Goal: Task Accomplishment & Management: Complete application form

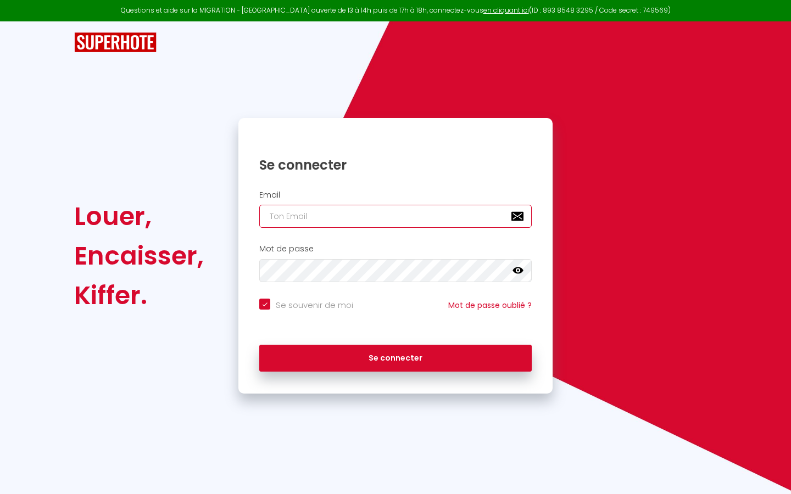
type input "[EMAIL_ADDRESS][DOMAIN_NAME]"
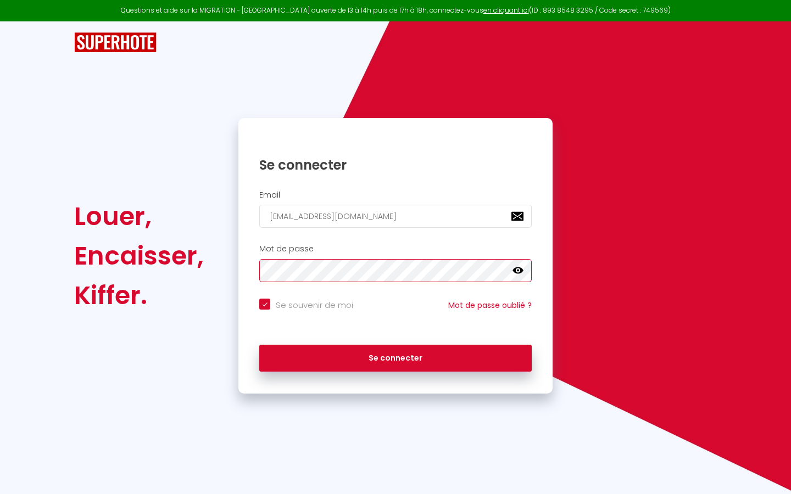
click at [395, 356] on button "Se connecter" at bounding box center [395, 358] width 272 height 27
checkbox input "true"
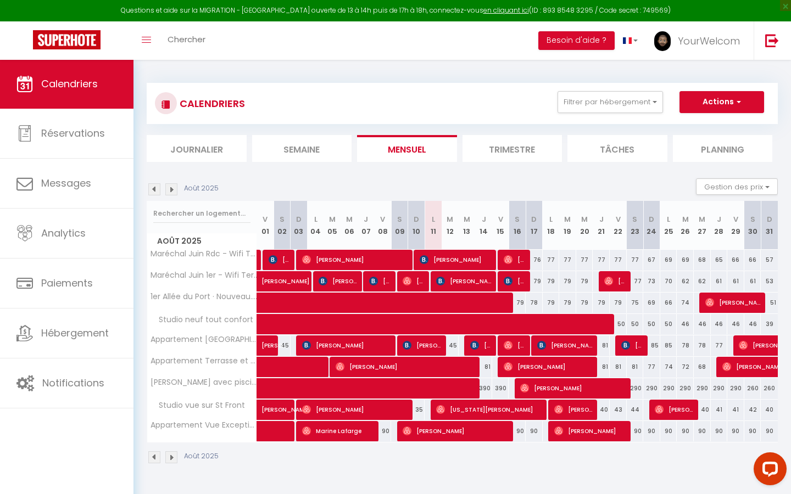
click at [711, 105] on button "Actions" at bounding box center [721, 102] width 85 height 22
click at [698, 126] on link "Nouvelle réservation" at bounding box center [710, 127] width 96 height 16
select select
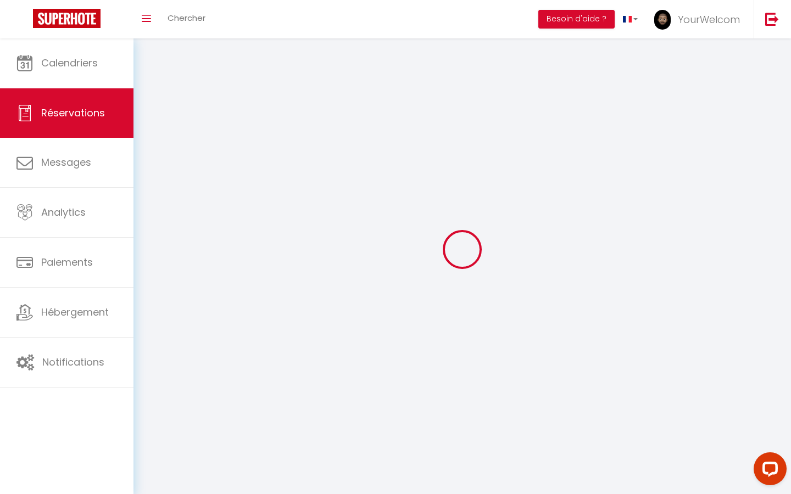
select select
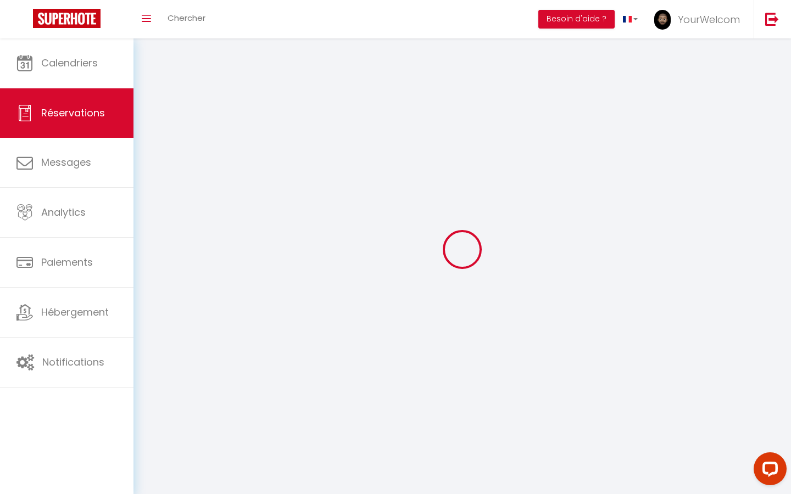
select select
checkbox input "false"
select select
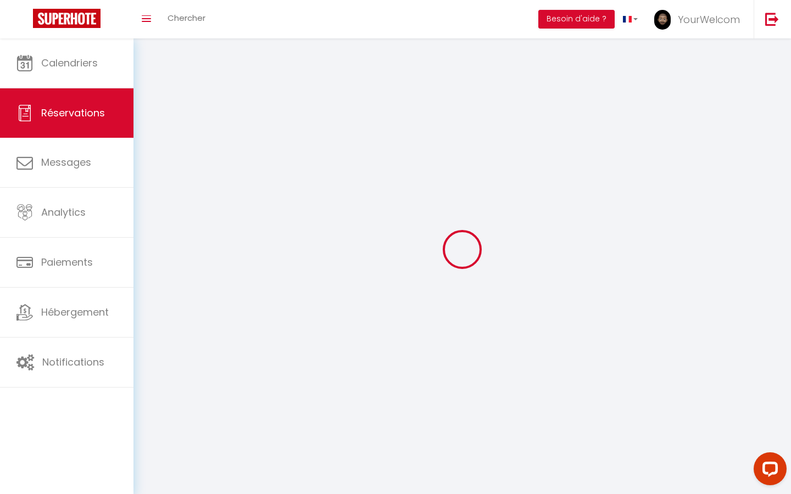
select select
checkbox input "false"
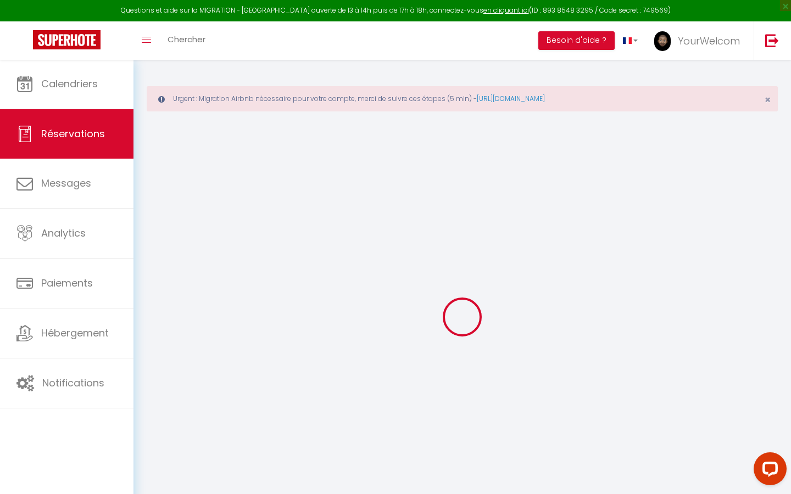
select select
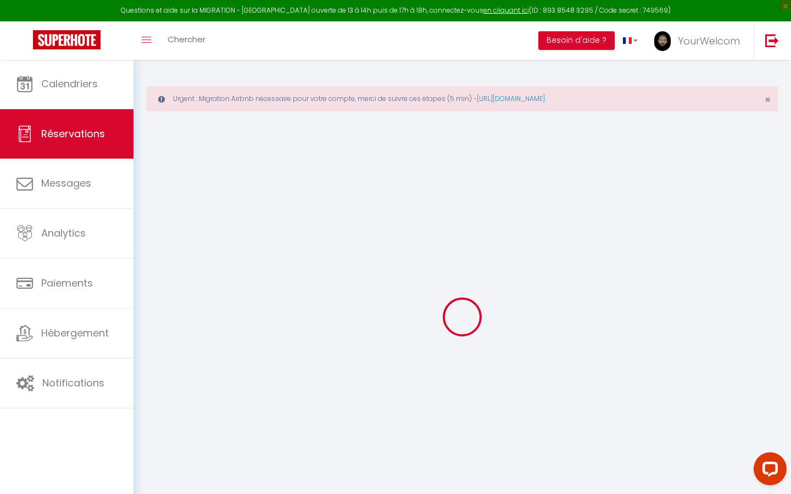
select select
checkbox input "false"
select select
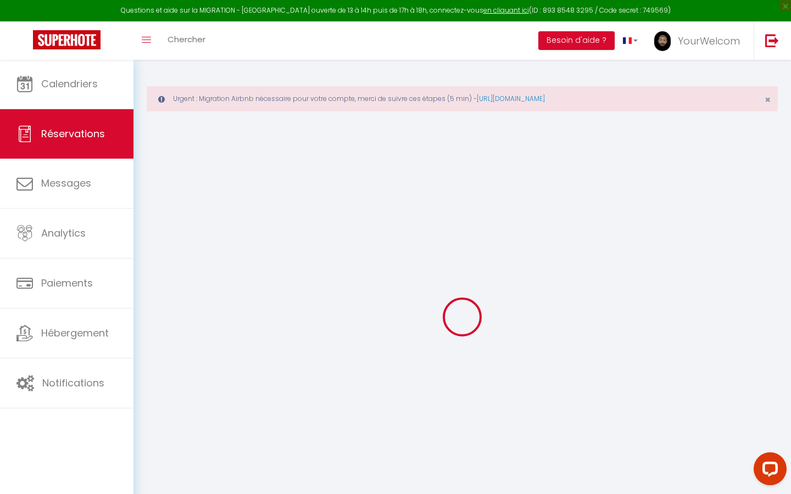
select select
checkbox input "false"
select select
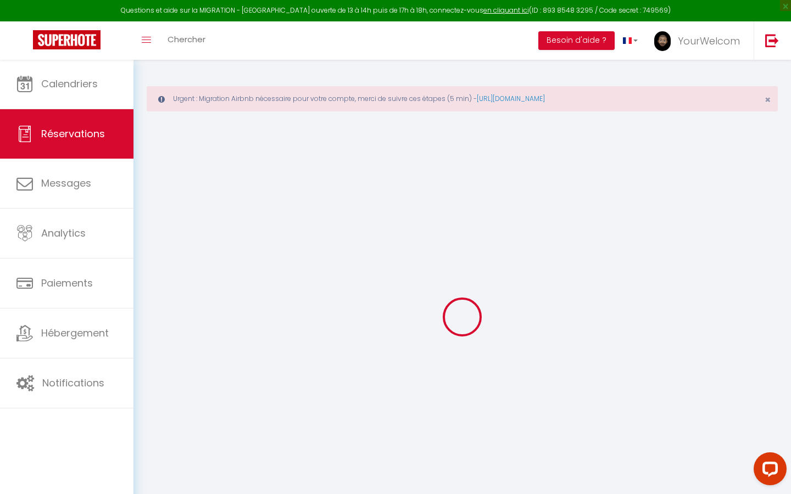
select select
checkbox input "false"
select select
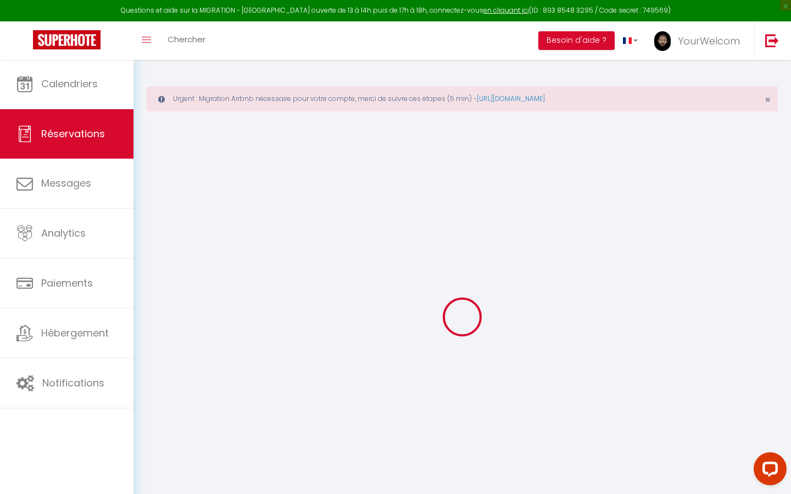
select select
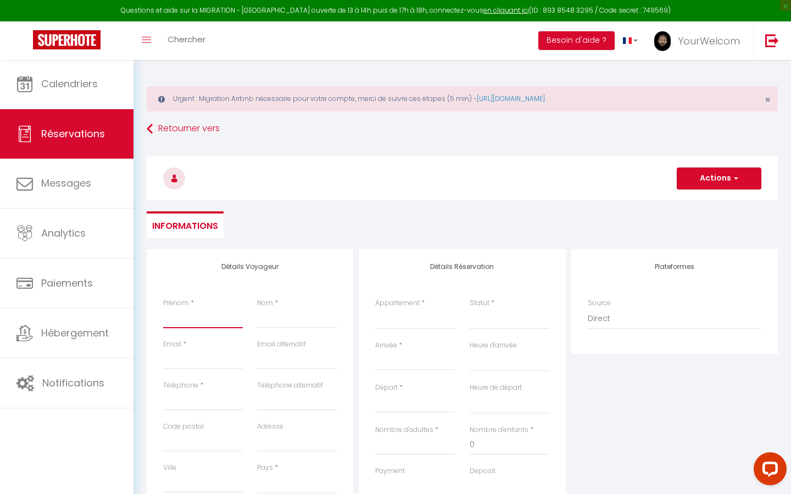
type input "O"
select select
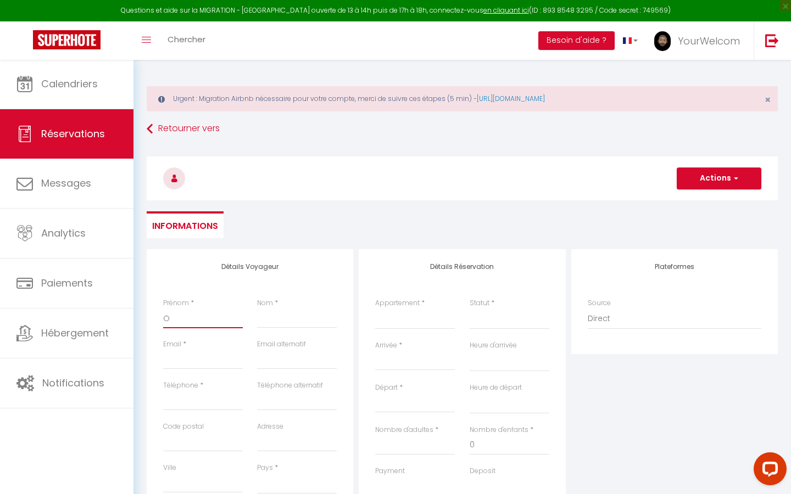
select select
checkbox input "false"
type input "Od"
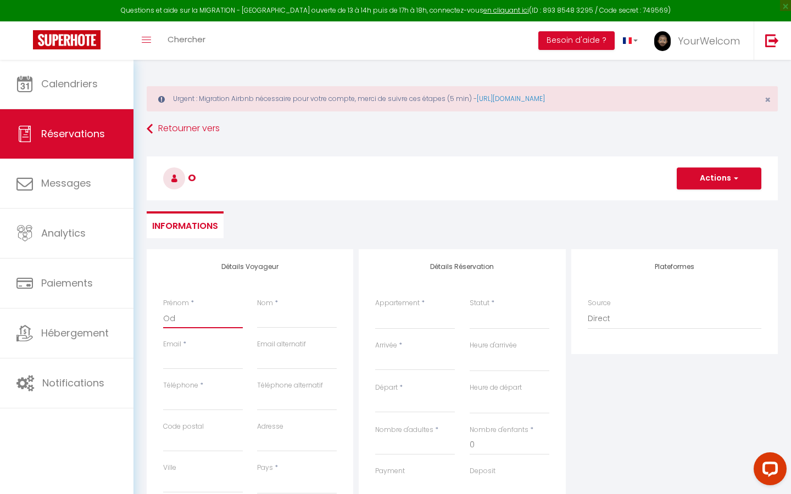
select select
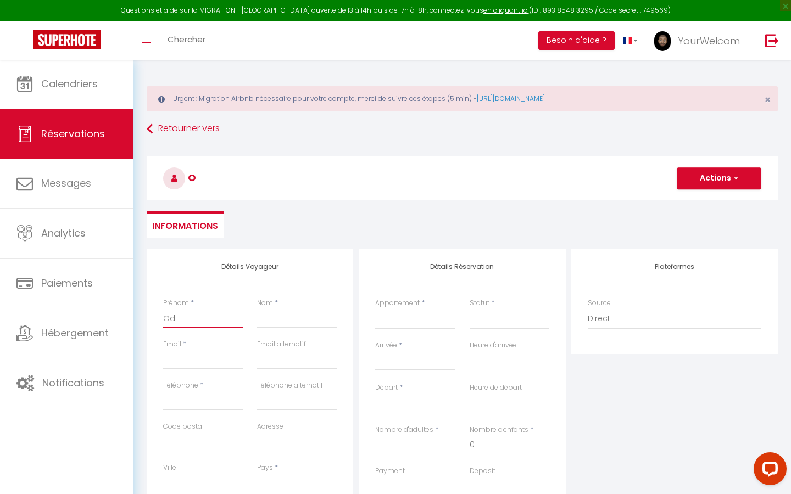
select select
checkbox input "false"
type input "Odi"
select select
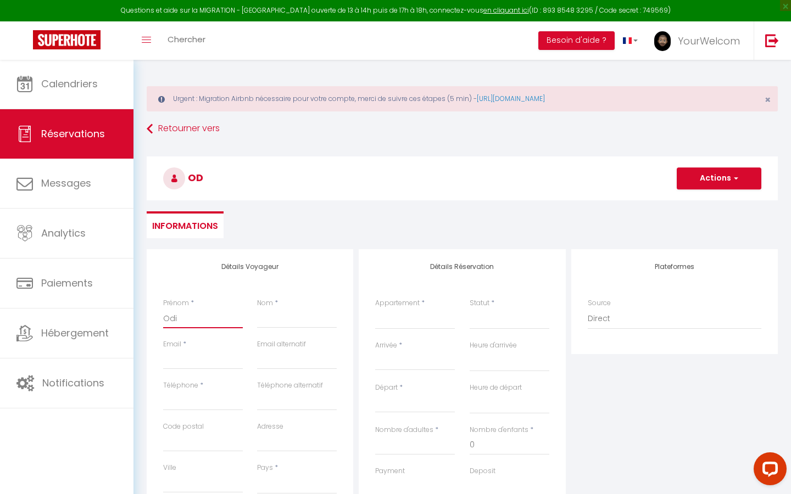
select select
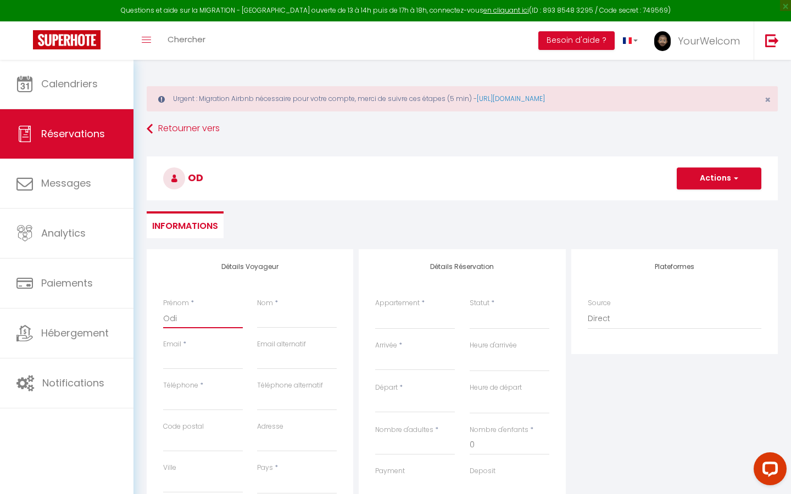
select select
checkbox input "false"
type input "Odil"
select select
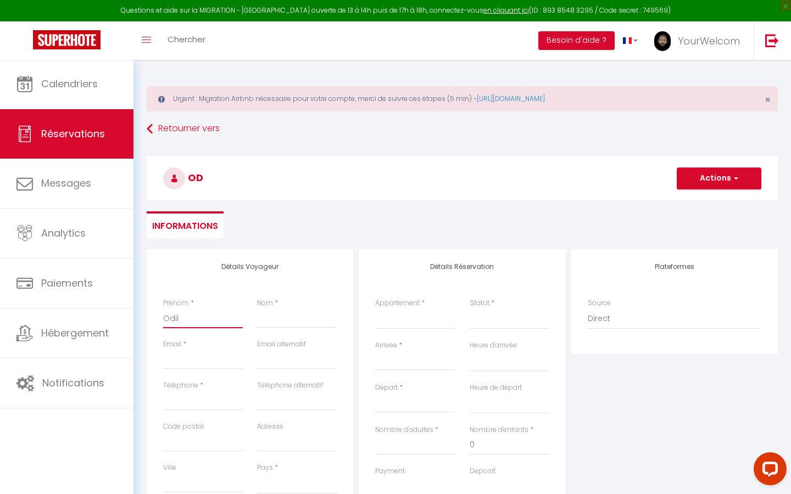
select select
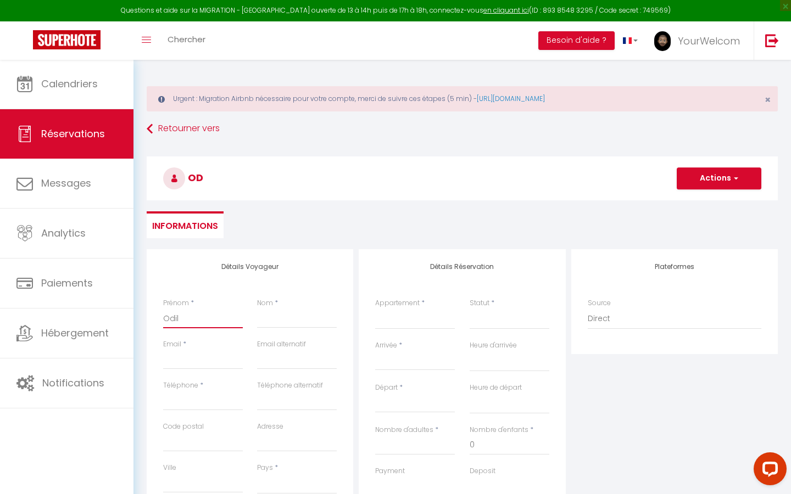
checkbox input "false"
type input "Odile"
select select
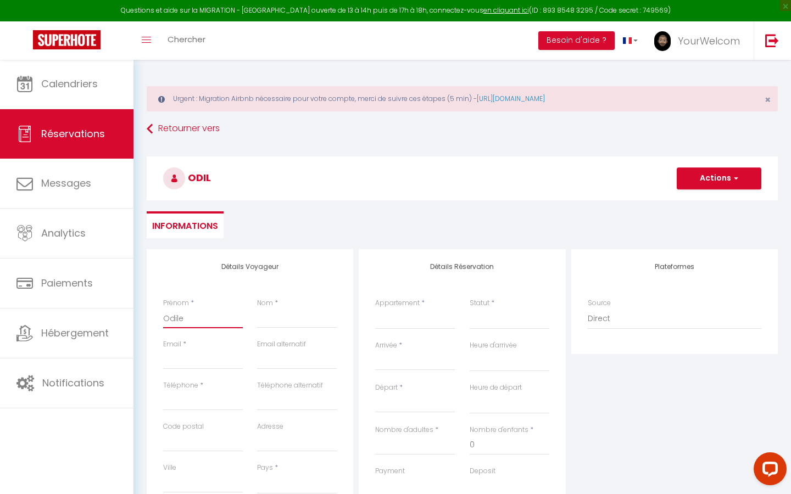
select select
checkbox input "false"
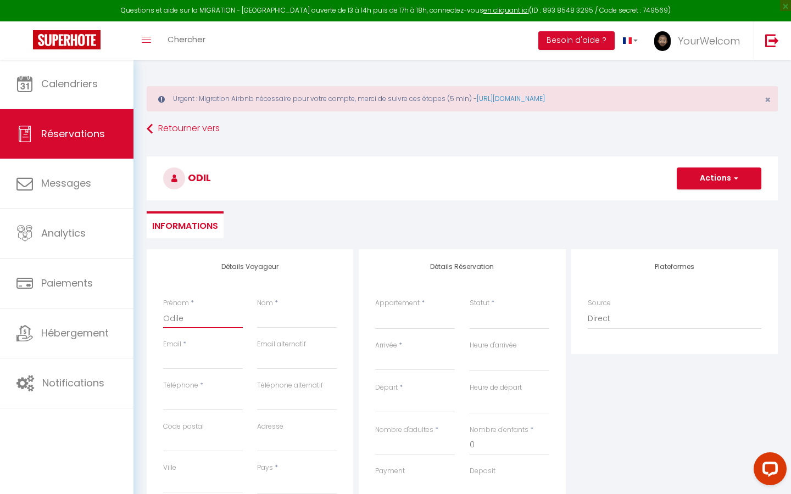
type input "Odile"
select select
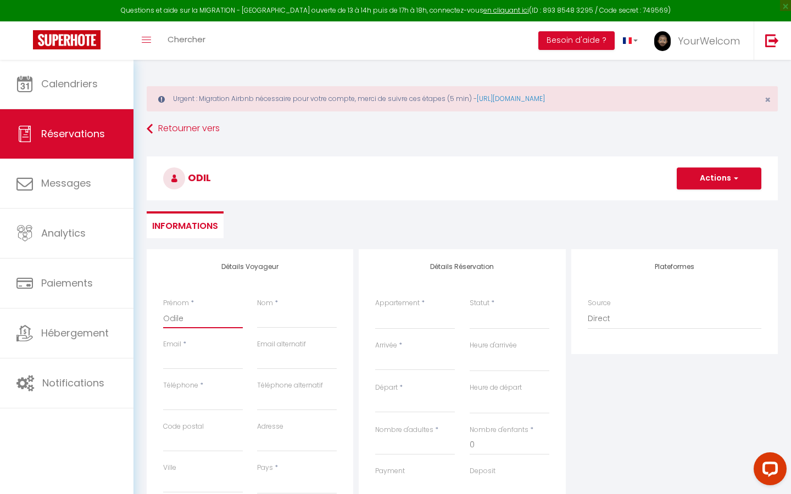
select select
checkbox input "false"
type input "Odile"
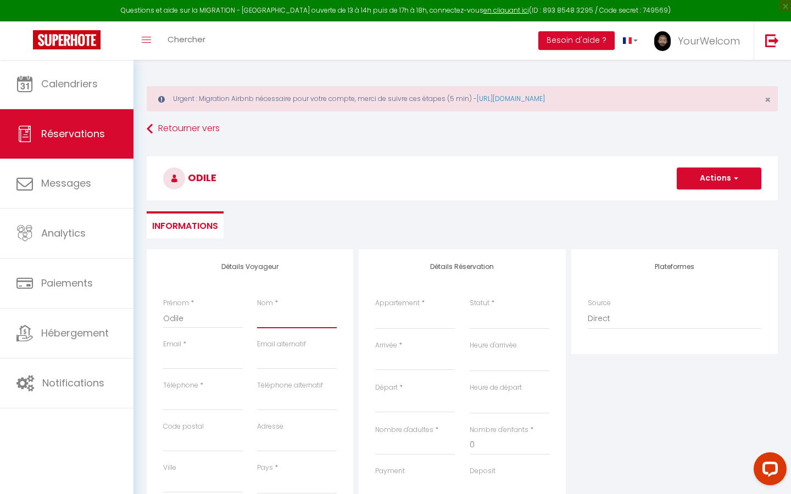
type input "C"
select select
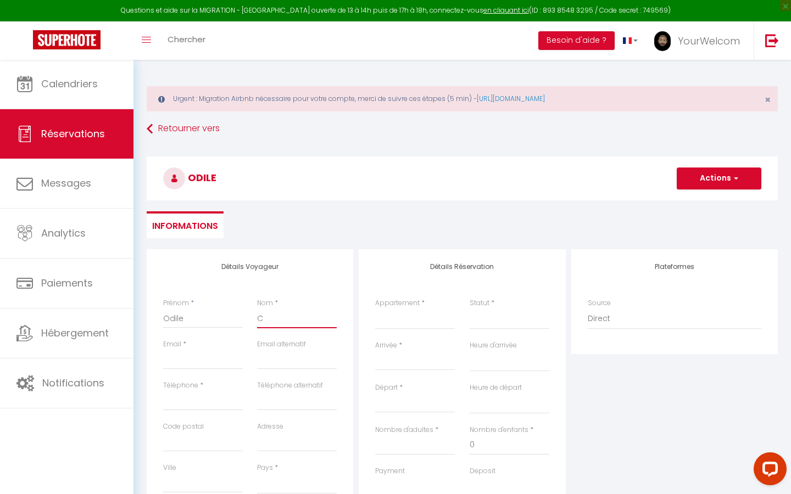
select select
checkbox input "false"
type input "Ch"
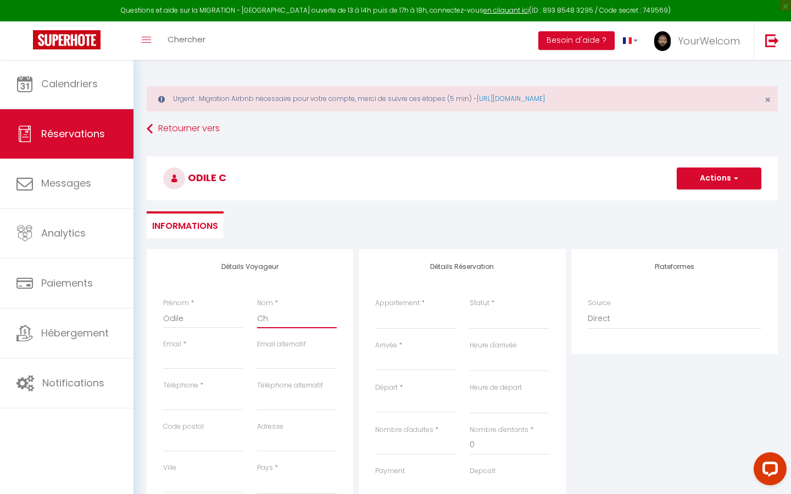
select select
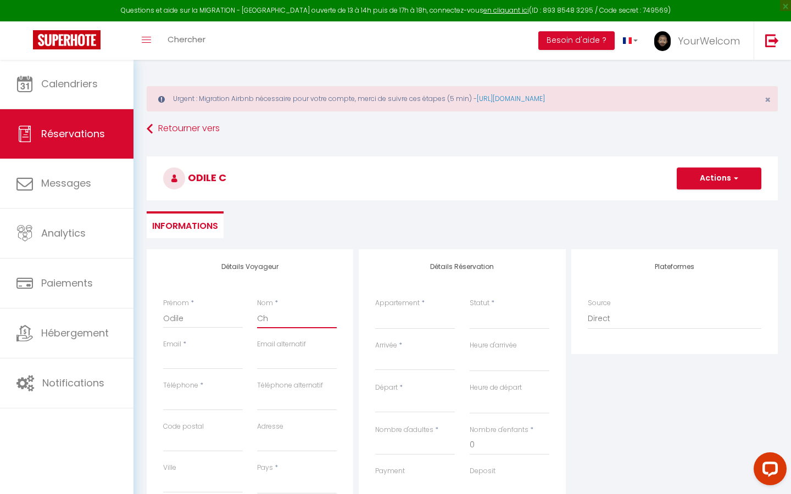
select select
checkbox input "false"
type input "Cha"
select select
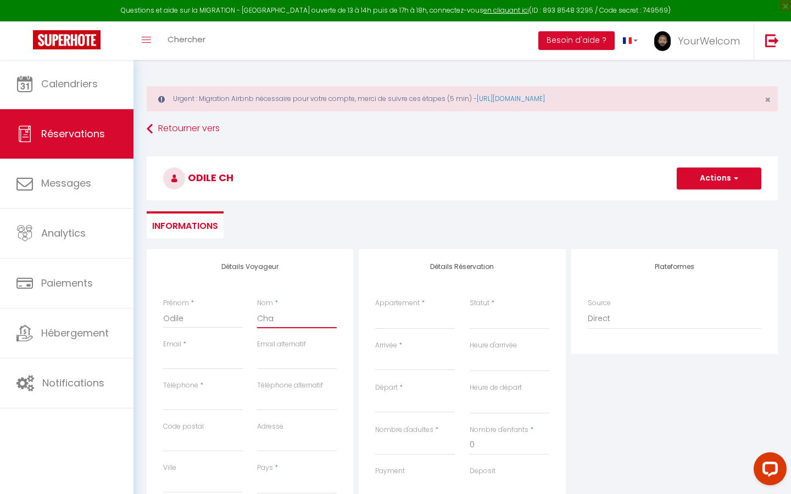
select select
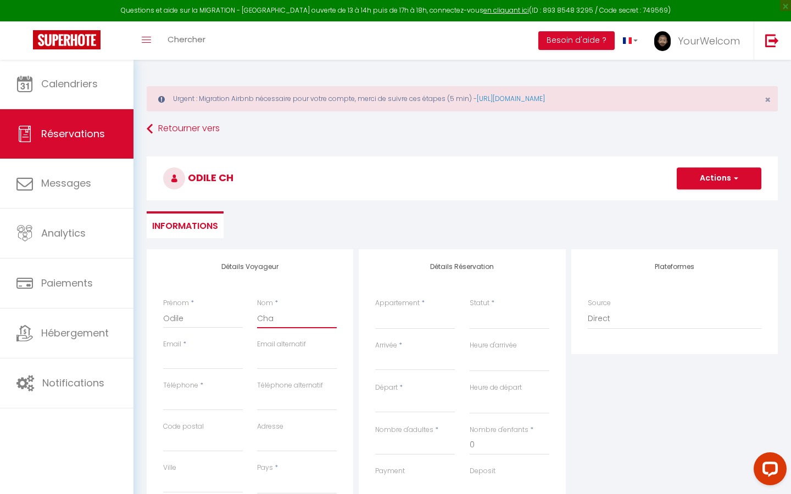
select select
checkbox input "false"
type input "Cham"
select select
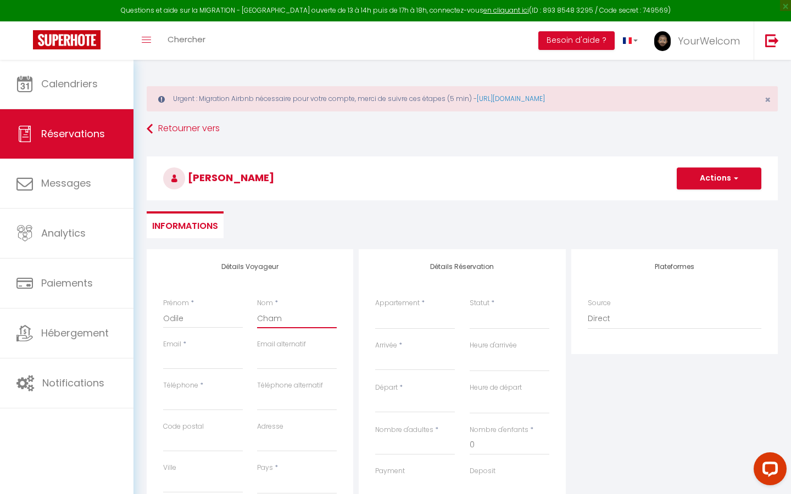
select select
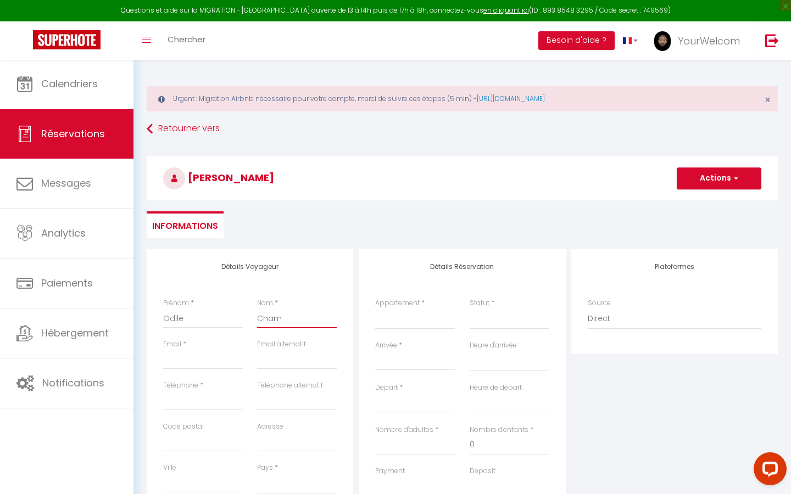
checkbox input "false"
type input "Chamb"
select select
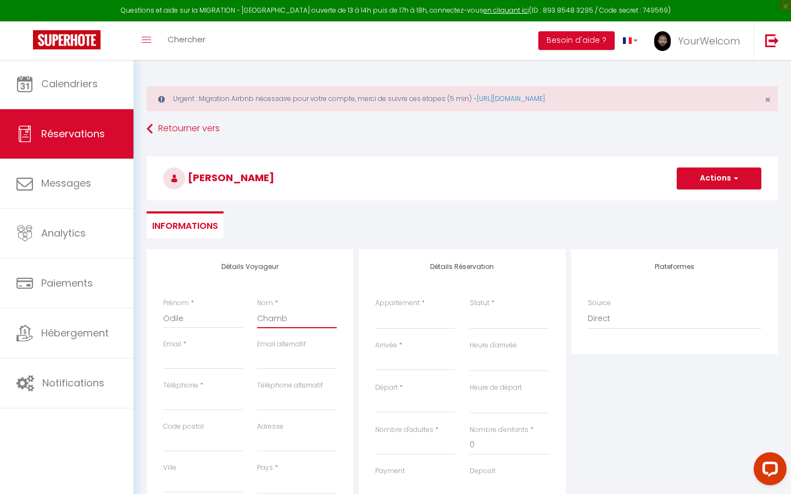
select select
checkbox input "false"
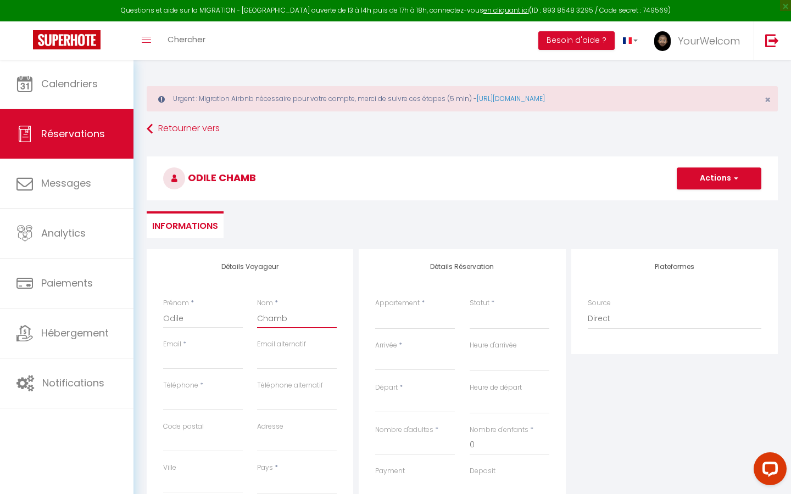
type input "Chambe"
select select
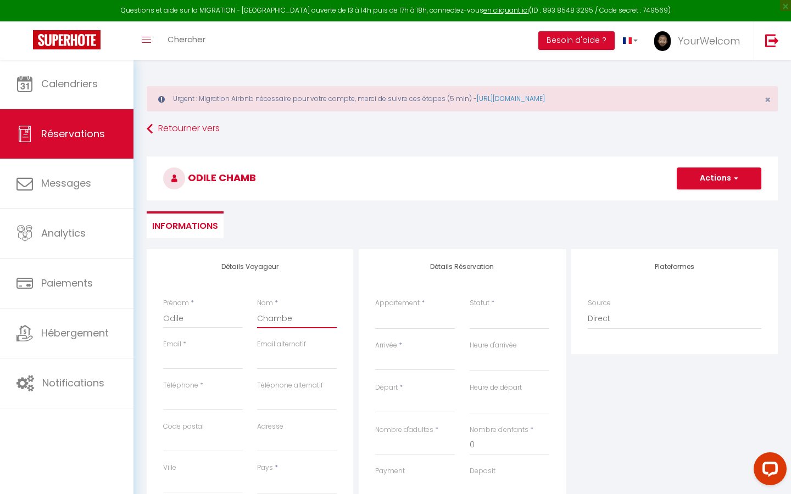
select select
checkbox input "false"
type input "Chambel"
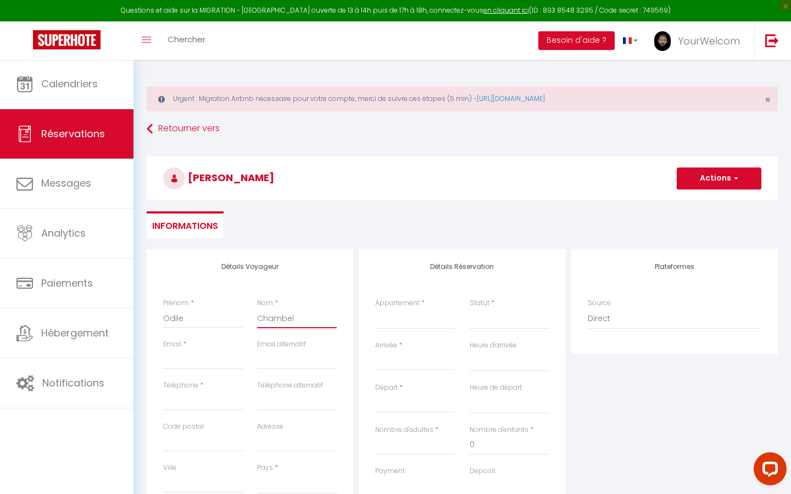
select select
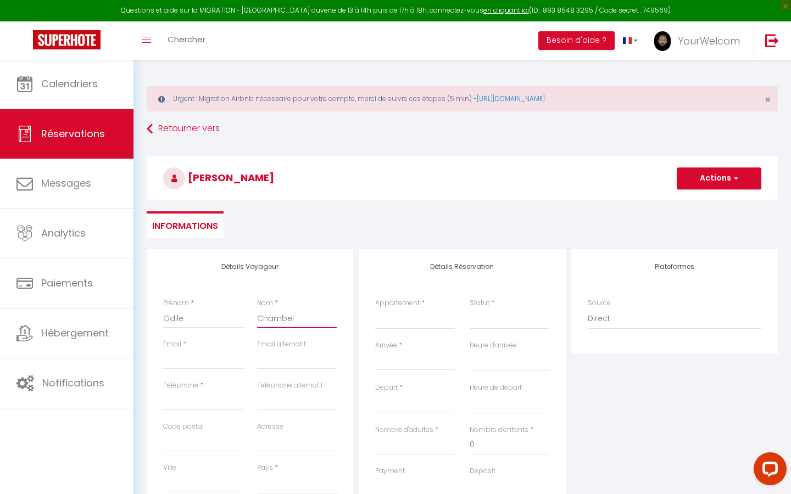
select select
checkbox input "false"
type input "Chambell"
select select
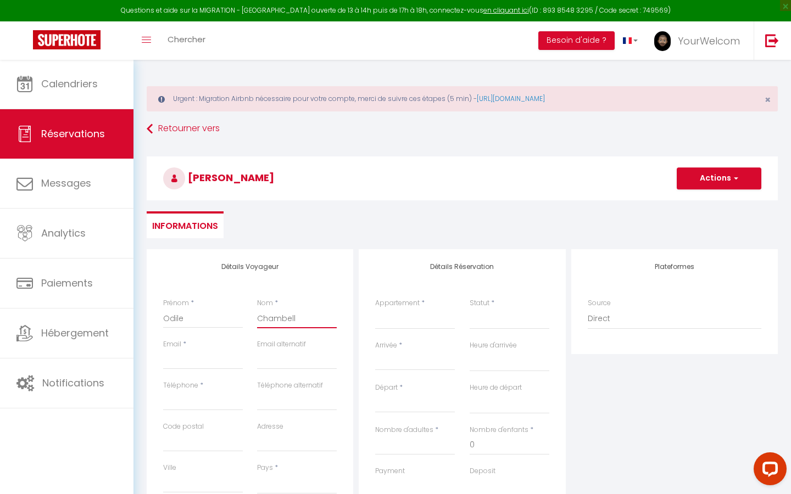
select select
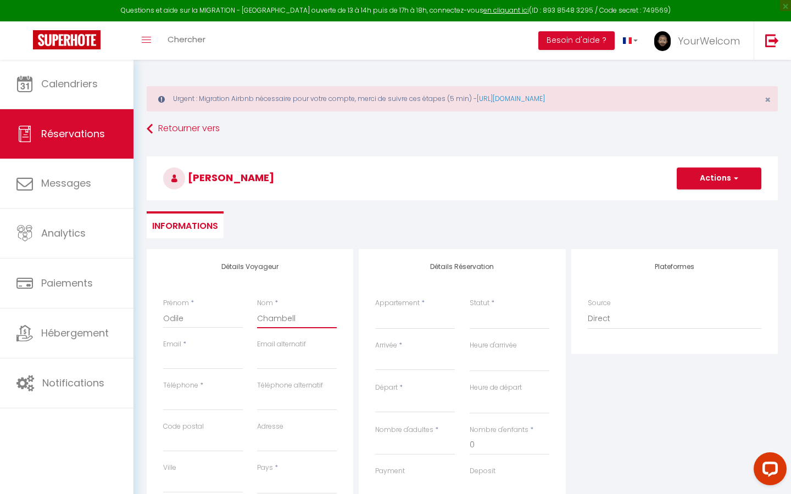
select select
checkbox input "false"
type input "Chambella"
select select
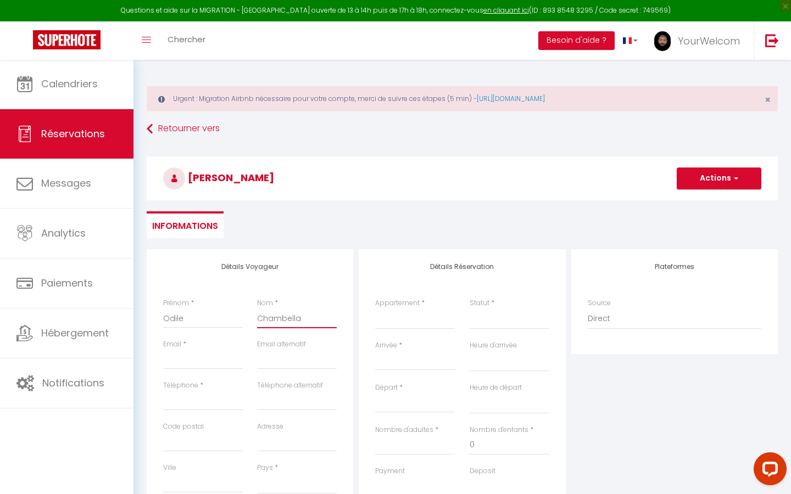
select select
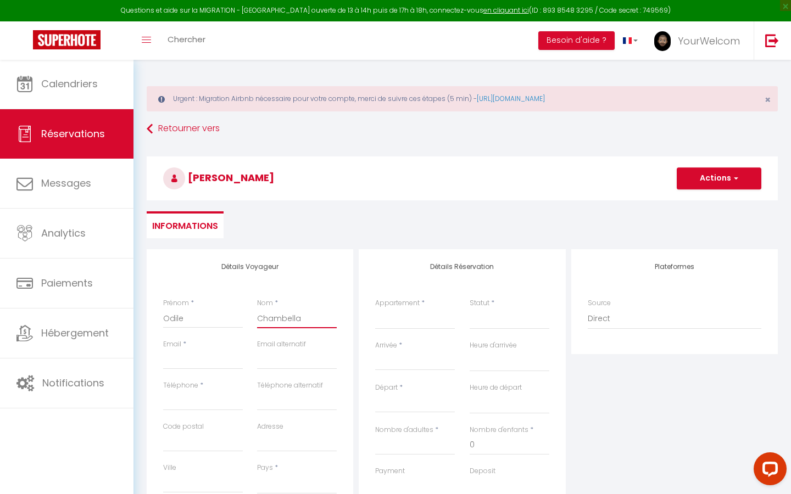
checkbox input "false"
type input "Chambellan"
select select
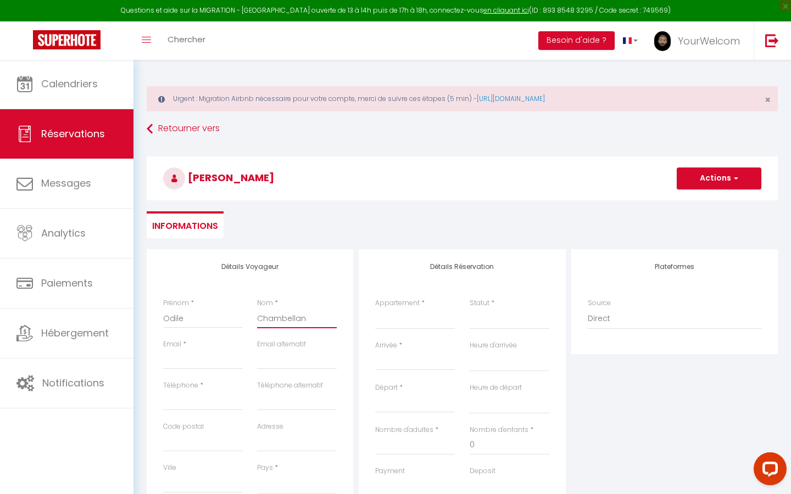
select select
checkbox input "false"
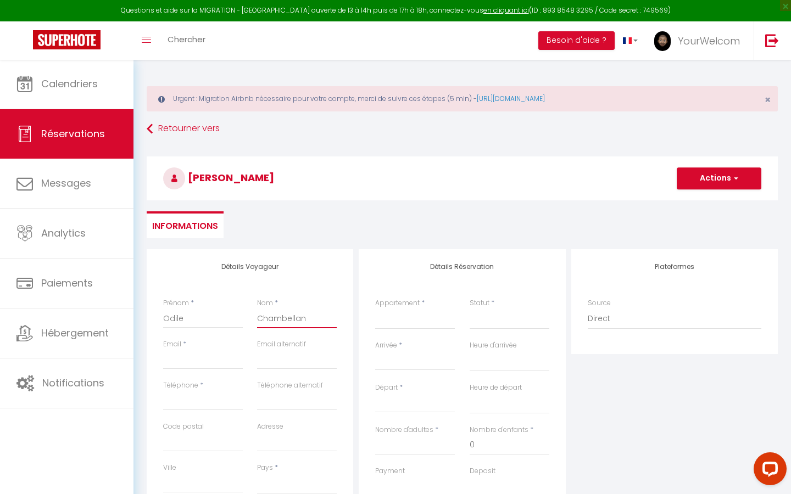
type input "Chambellan"
type input "o"
select select
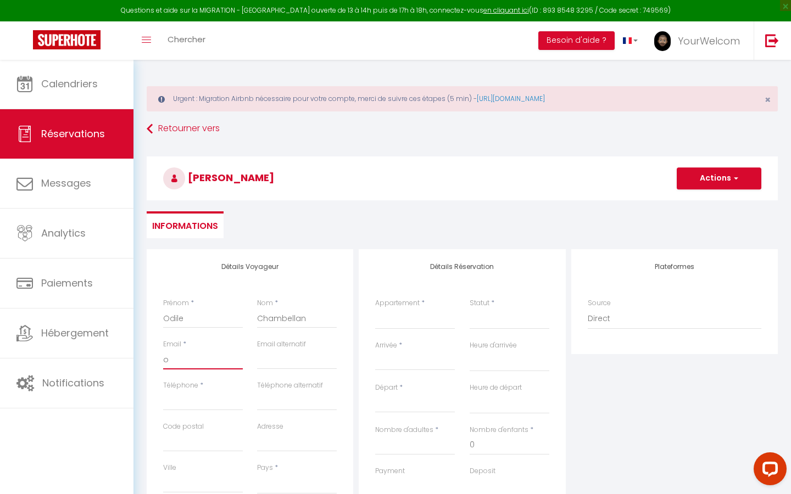
select select
checkbox input "false"
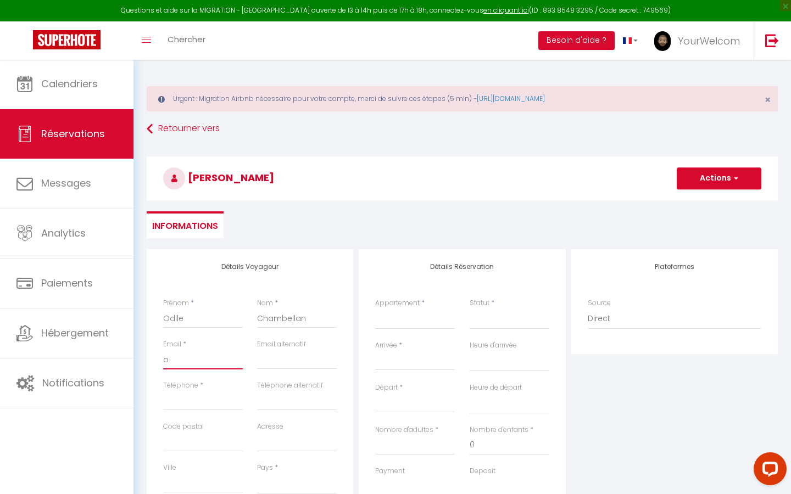
type input "od"
select select
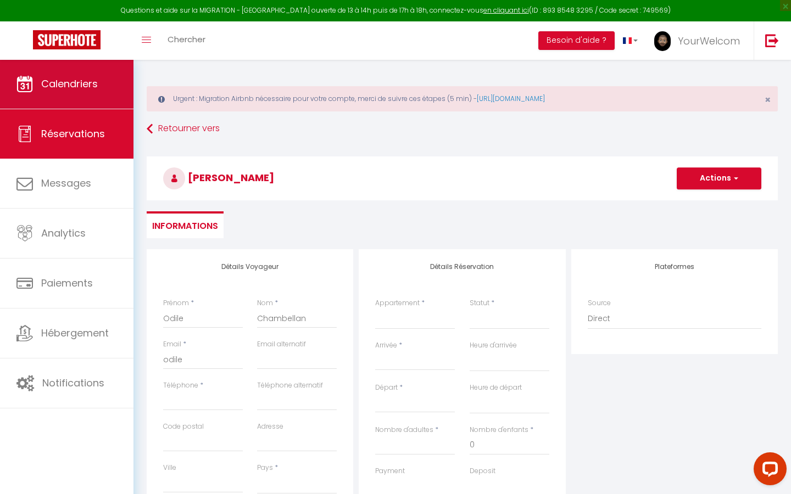
click at [46, 86] on span "Calendriers" at bounding box center [69, 84] width 57 height 14
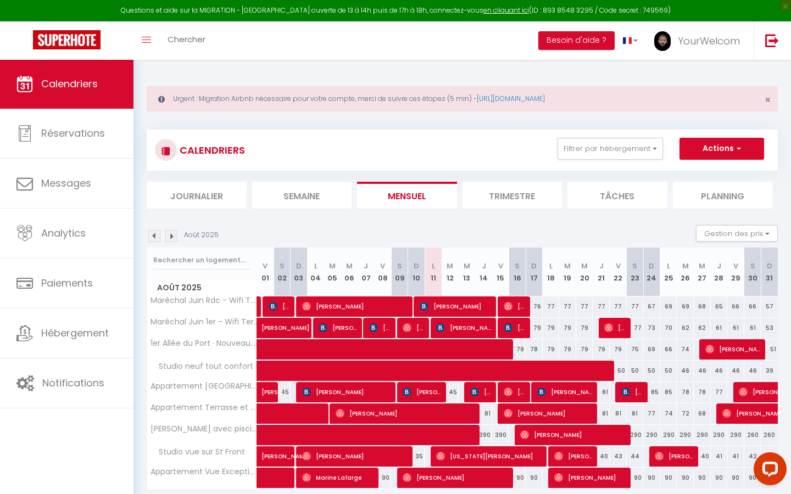
click at [289, 40] on div "Toggle menubar Chercher BUTTON Besoin d'aide ? YourWelcom Paramètres Équipe" at bounding box center [431, 40] width 703 height 38
click at [219, 38] on div "Toggle menubar Chercher BUTTON Besoin d'aide ? YourWelcom Paramètres Équipe" at bounding box center [431, 40] width 703 height 38
click at [210, 35] on link "Chercher" at bounding box center [186, 40] width 54 height 38
click at [210, 35] on input at bounding box center [395, 62] width 739 height 65
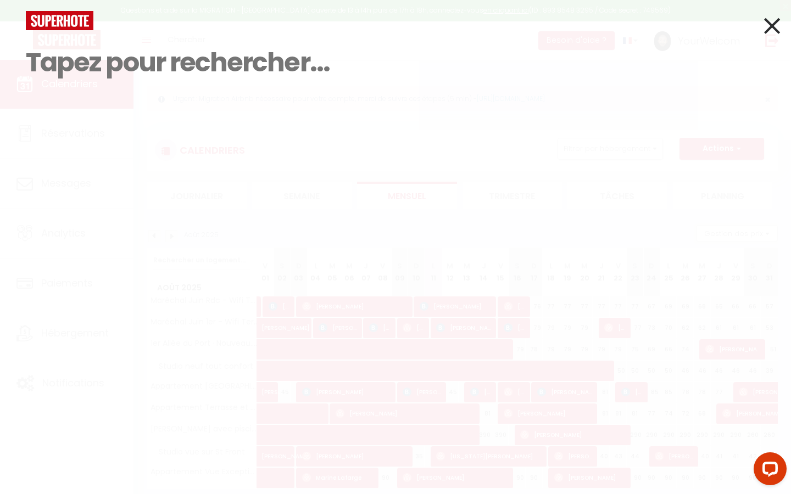
click at [774, 23] on icon at bounding box center [772, 25] width 16 height 27
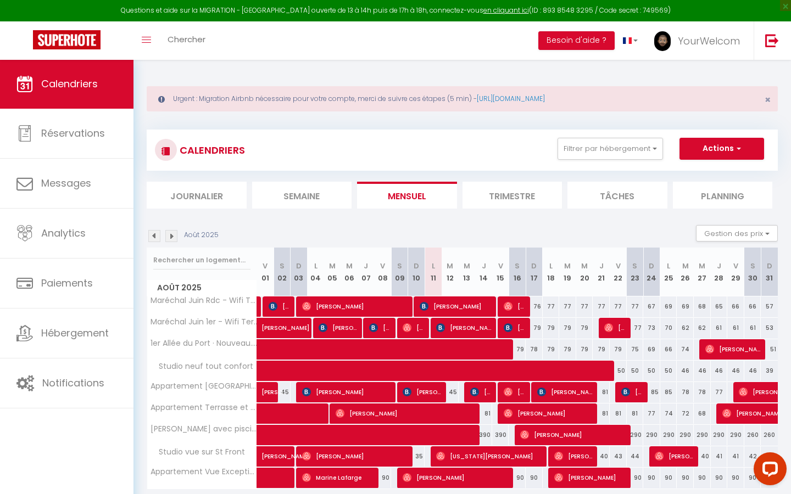
click at [715, 147] on button "Actions" at bounding box center [721, 149] width 85 height 22
click at [705, 176] on link "Nouvelle réservation" at bounding box center [710, 174] width 96 height 16
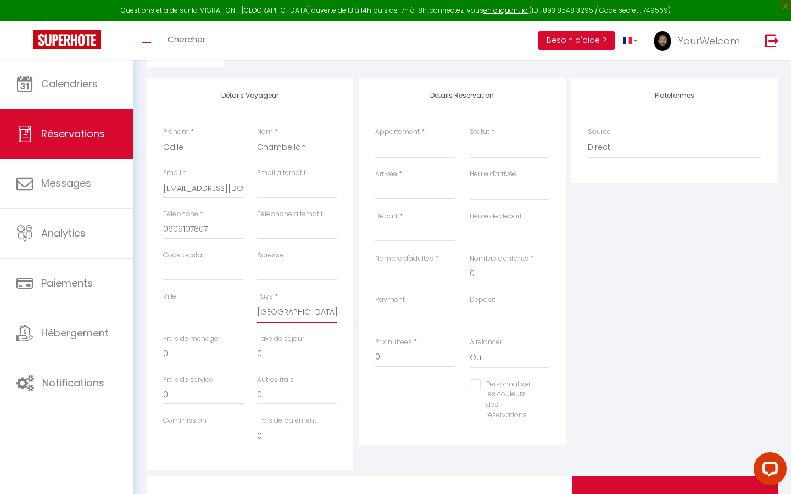
scroll to position [175, 0]
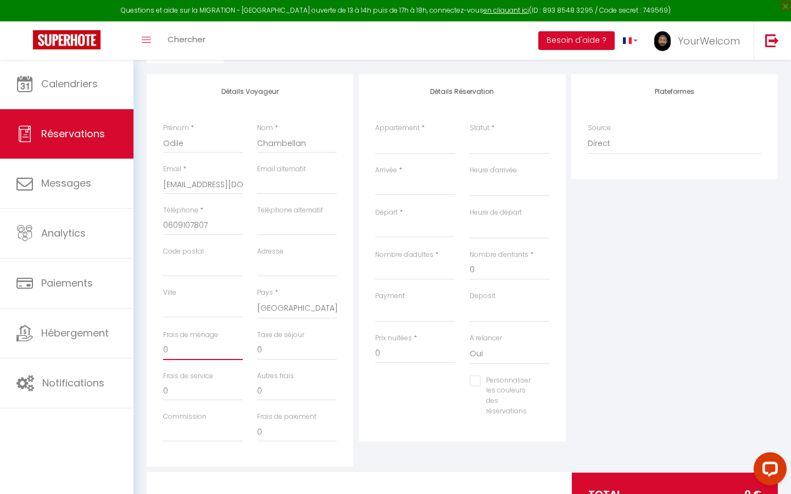
click at [164, 346] on input "0" at bounding box center [203, 350] width 80 height 20
click at [377, 365] on div "Prix nuitées * 0" at bounding box center [415, 354] width 94 height 42
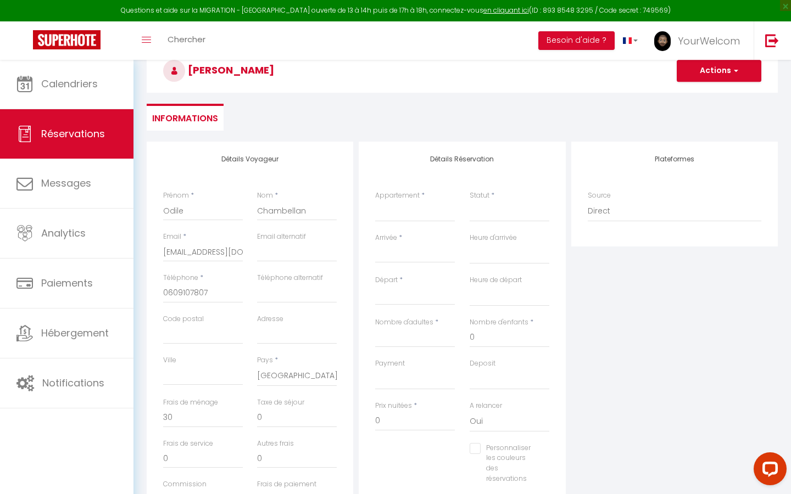
scroll to position [103, 0]
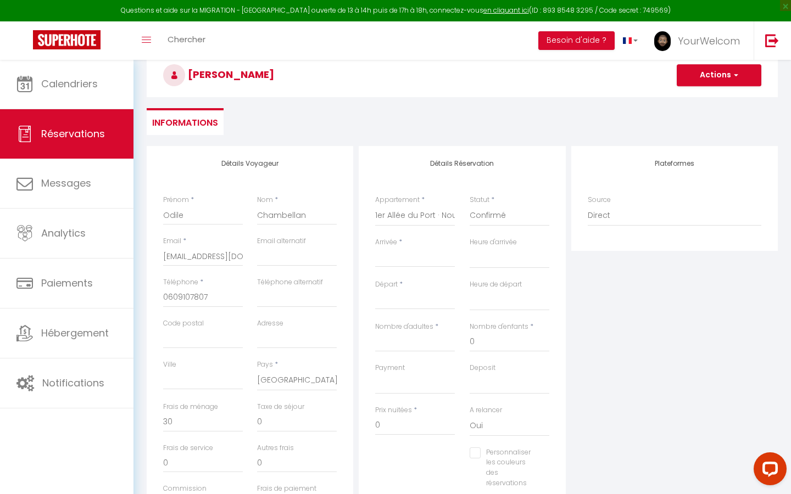
click at [430, 264] on input "Arrivée" at bounding box center [415, 258] width 80 height 14
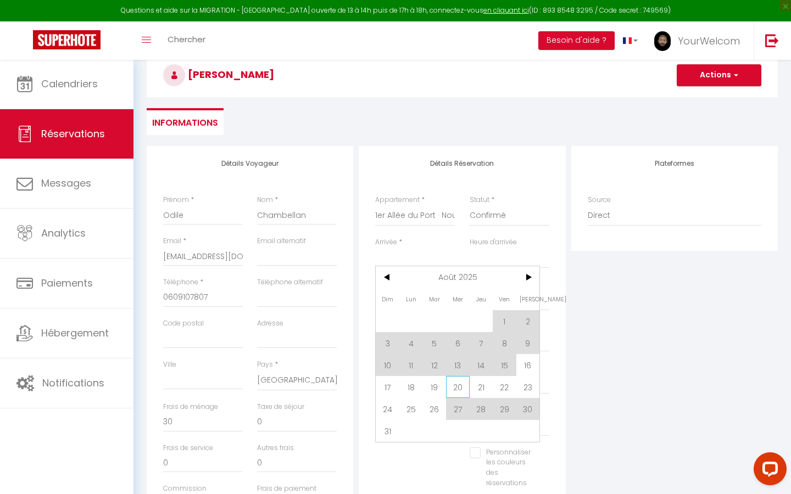
click at [460, 387] on span "20" at bounding box center [458, 387] width 24 height 22
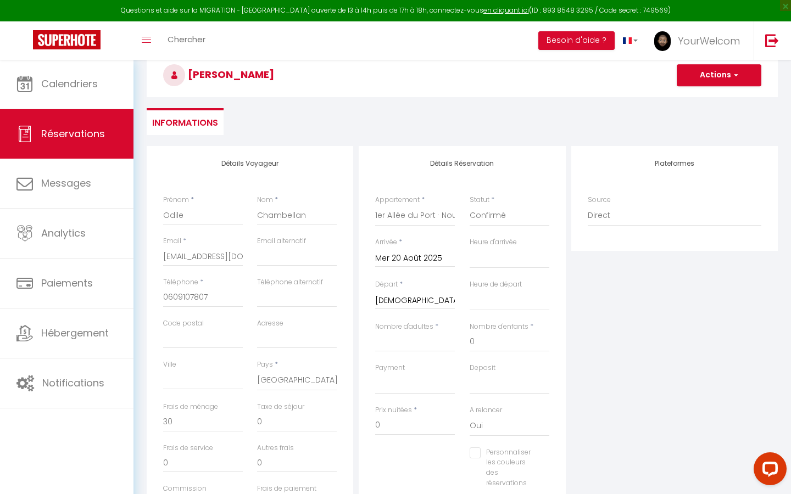
click at [416, 302] on input "[DEMOGRAPHIC_DATA] 21 Août 2025" at bounding box center [415, 301] width 80 height 14
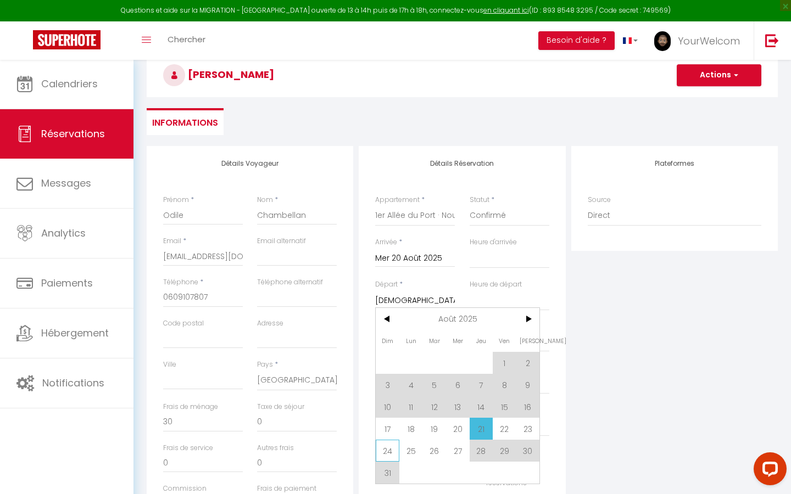
click at [391, 451] on span "24" at bounding box center [388, 451] width 24 height 22
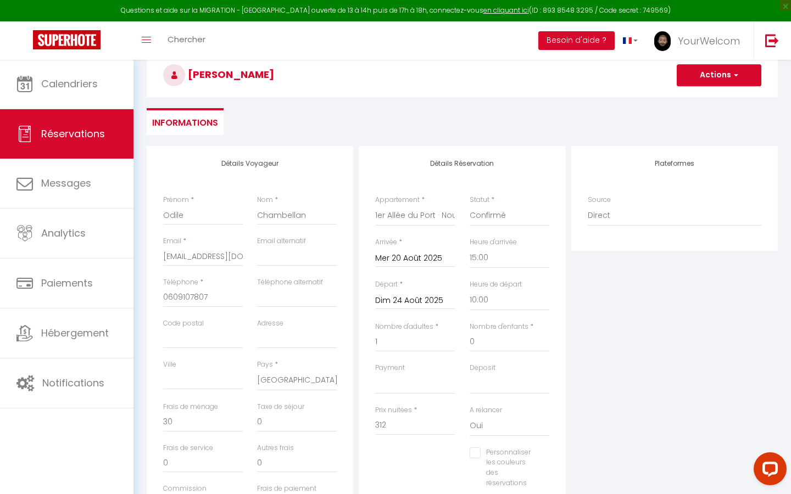
click at [623, 321] on div "Plateformes Source Direct [DOMAIN_NAME] [DOMAIN_NAME] Chalet montagne Expedia G…" at bounding box center [674, 342] width 212 height 393
click at [401, 424] on input "312" at bounding box center [415, 426] width 80 height 20
click at [169, 418] on input "0" at bounding box center [203, 422] width 80 height 20
click at [618, 338] on div "Plateformes Source Direct [DOMAIN_NAME] [DOMAIN_NAME] Chalet montagne Expedia G…" at bounding box center [674, 342] width 212 height 393
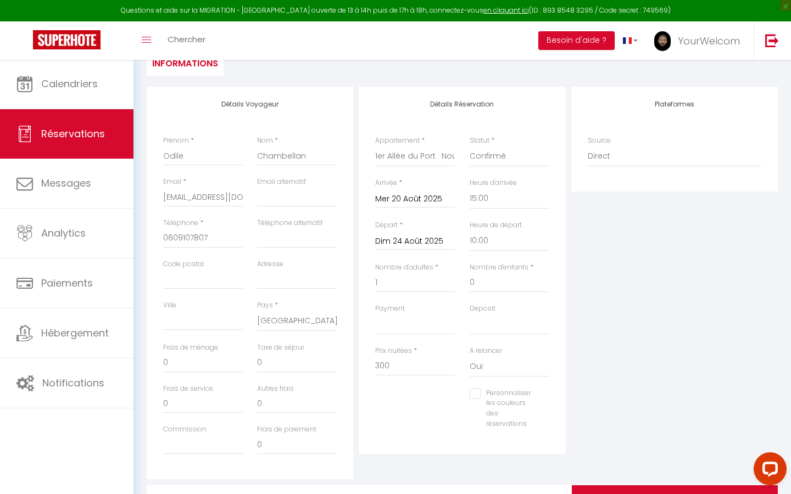
scroll to position [164, 0]
click at [406, 363] on input "300" at bounding box center [415, 365] width 80 height 20
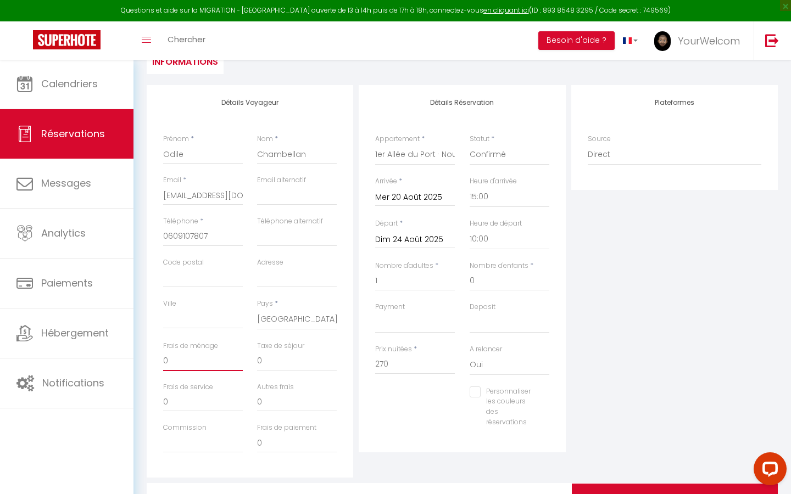
click at [164, 357] on input "0" at bounding box center [203, 361] width 80 height 20
click at [707, 298] on div "Plateformes Source Direct [DOMAIN_NAME] [DOMAIN_NAME] Chalet montagne Expedia G…" at bounding box center [674, 281] width 212 height 393
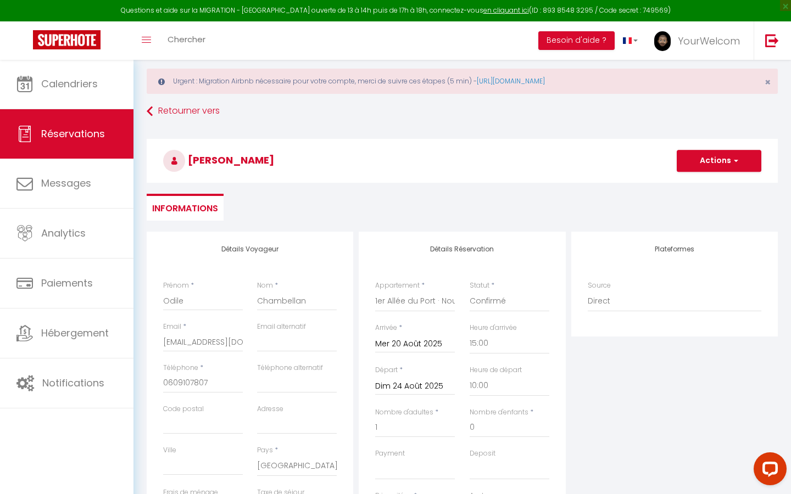
scroll to position [12, 0]
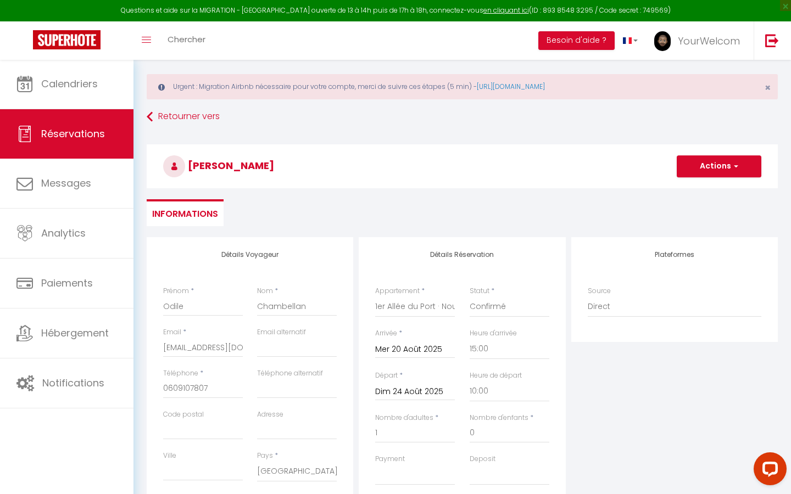
click at [720, 167] on button "Actions" at bounding box center [718, 166] width 85 height 22
click at [705, 188] on link "Enregistrer" at bounding box center [707, 190] width 87 height 14
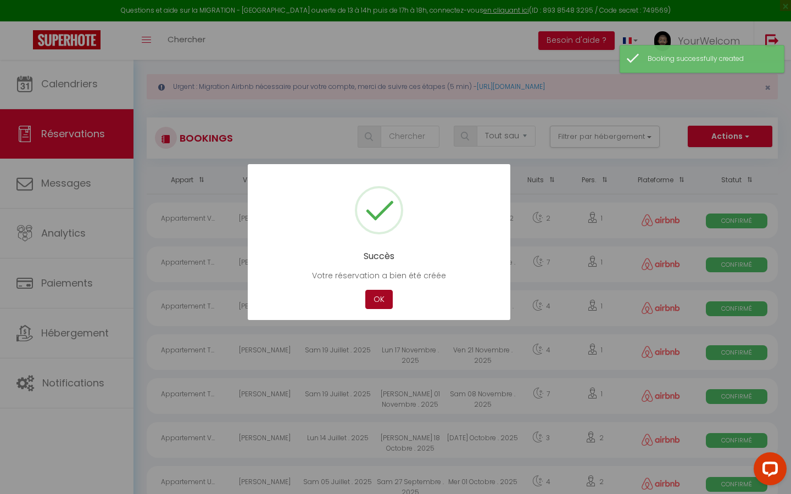
click at [383, 298] on button "OK" at bounding box center [378, 299] width 27 height 19
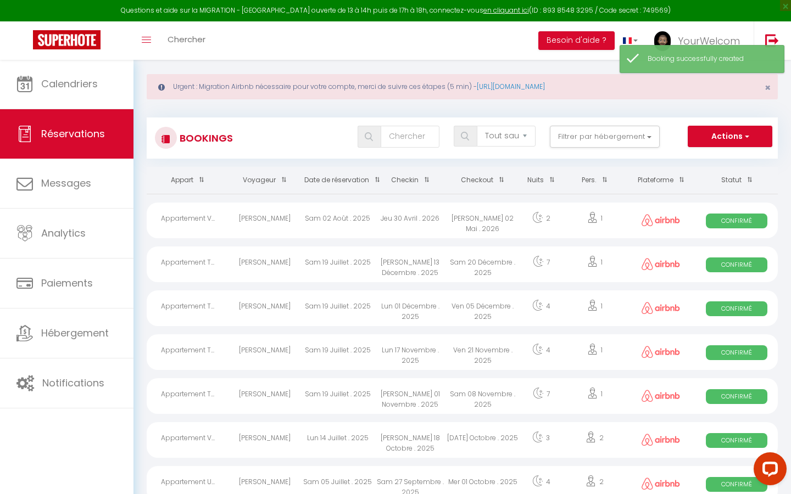
click at [721, 139] on button "Actions" at bounding box center [729, 137] width 85 height 22
click at [705, 159] on link "Nouvelle Réservation" at bounding box center [712, 160] width 117 height 14
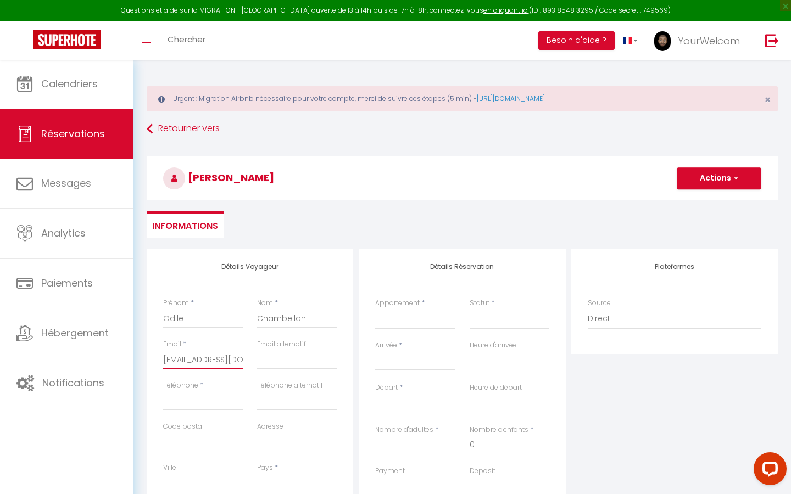
click at [187, 359] on input "[EMAIL_ADDRESS][DOMAIN_NAME]" at bounding box center [203, 360] width 80 height 20
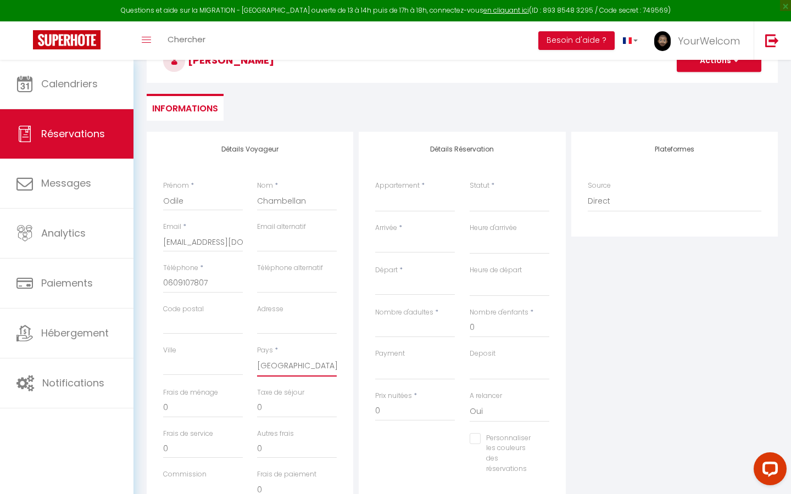
scroll to position [123, 0]
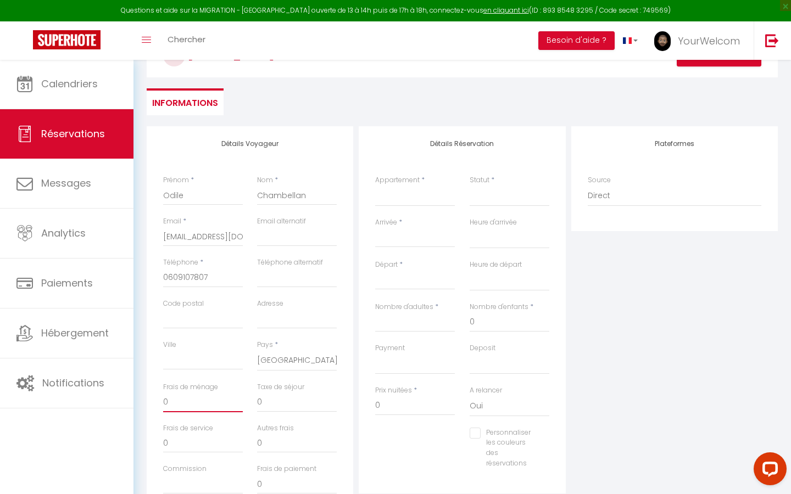
click at [165, 400] on input "0" at bounding box center [203, 403] width 80 height 20
click at [419, 422] on div "Prix nuitées * 0" at bounding box center [415, 406] width 94 height 42
click at [445, 232] on input "Arrivée" at bounding box center [415, 239] width 80 height 14
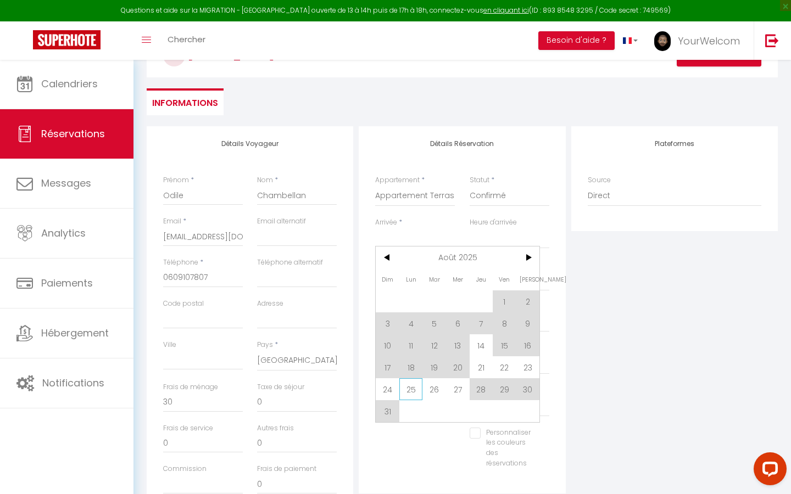
click at [417, 389] on span "25" at bounding box center [411, 389] width 24 height 22
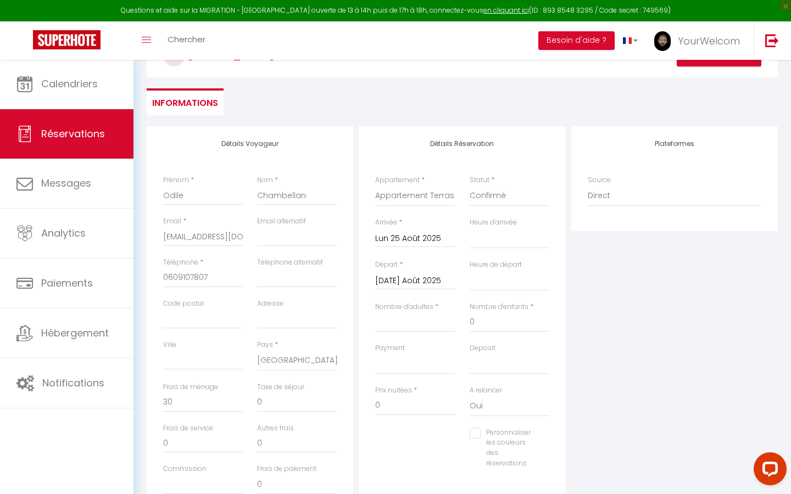
click at [417, 282] on input "[DATE] Août 2025" at bounding box center [415, 281] width 80 height 14
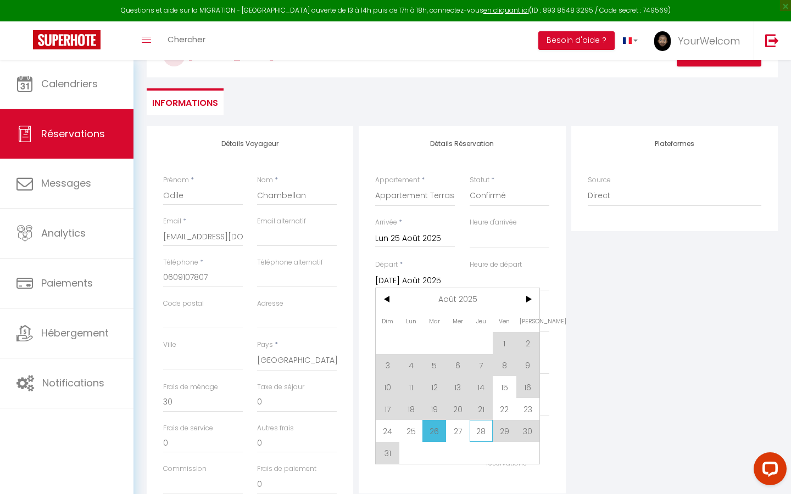
click at [478, 433] on span "28" at bounding box center [481, 431] width 24 height 22
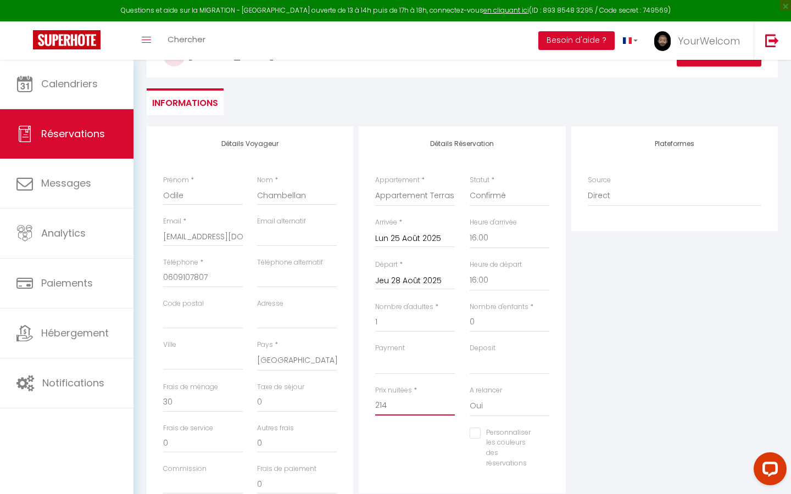
click at [404, 404] on input "214" at bounding box center [415, 406] width 80 height 20
click at [593, 348] on div "Plateformes Source Direct [DOMAIN_NAME] [DOMAIN_NAME] Chalet montagne Expedia G…" at bounding box center [674, 322] width 212 height 393
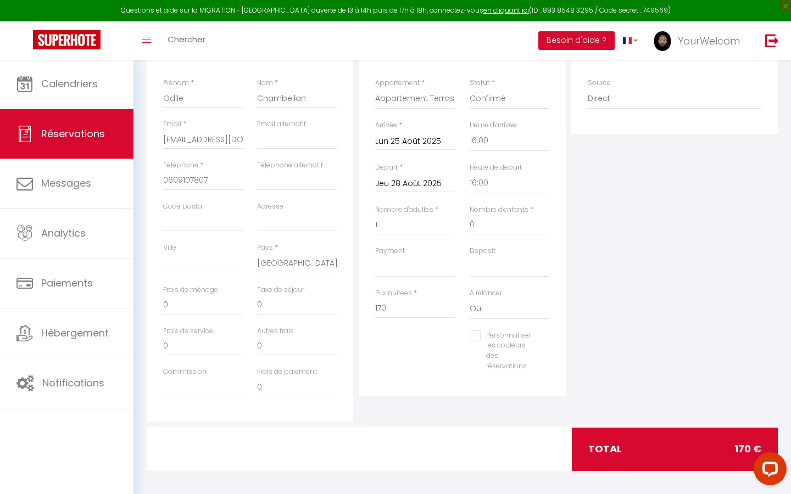
scroll to position [107, 0]
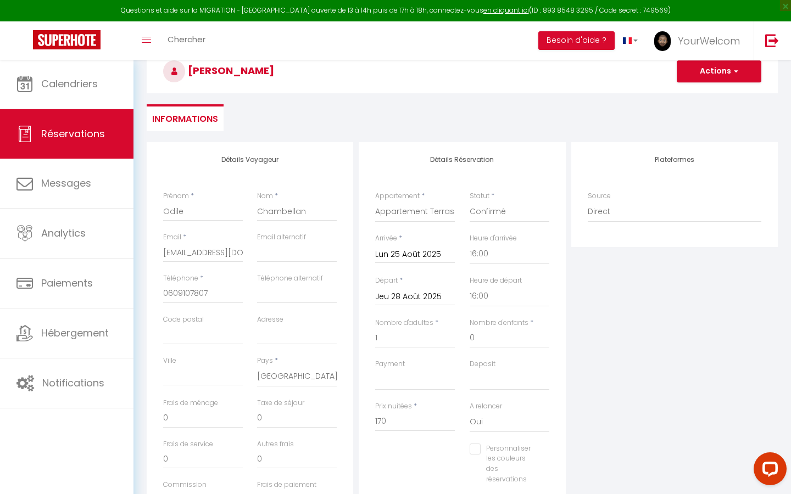
click at [720, 74] on button "Actions" at bounding box center [718, 71] width 85 height 22
click at [703, 95] on link "Enregistrer" at bounding box center [707, 95] width 87 height 14
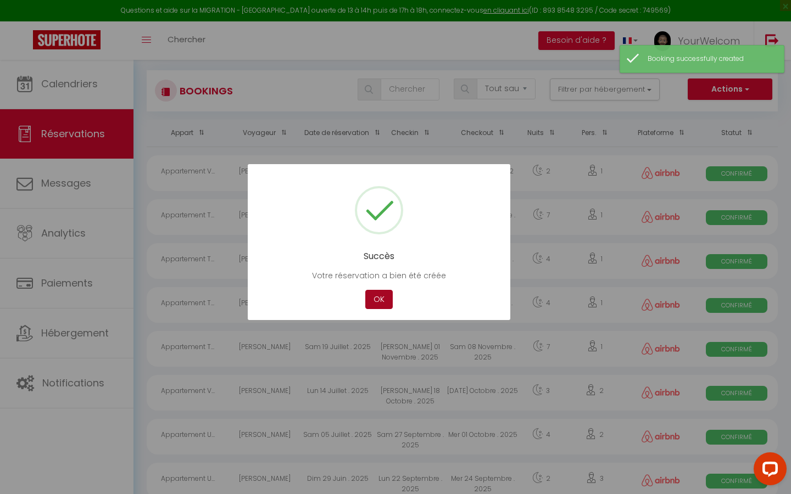
click at [380, 301] on button "OK" at bounding box center [378, 299] width 27 height 19
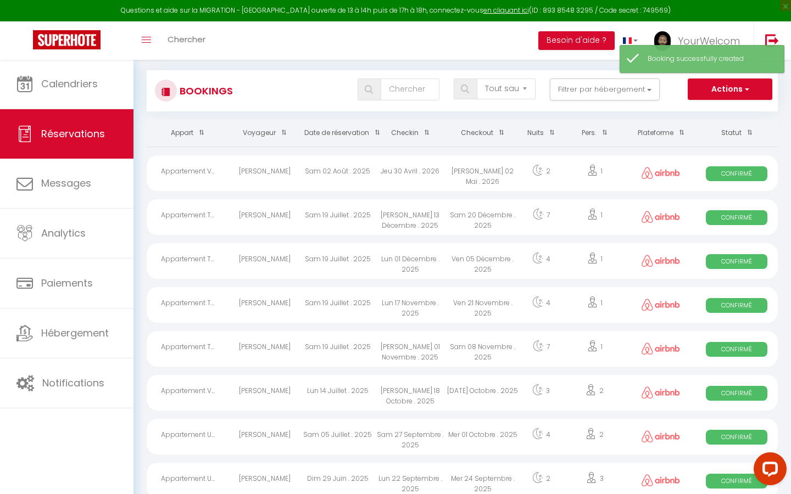
click at [733, 85] on button "Actions" at bounding box center [729, 90] width 85 height 22
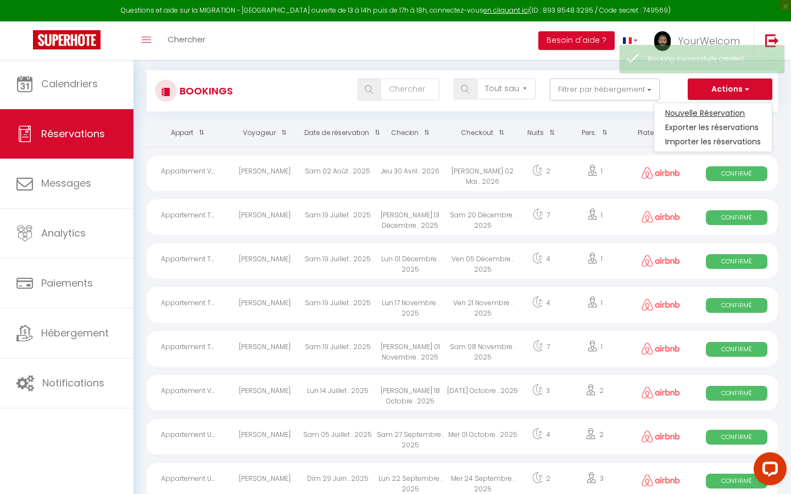
click at [709, 108] on link "Nouvelle Réservation" at bounding box center [712, 113] width 117 height 14
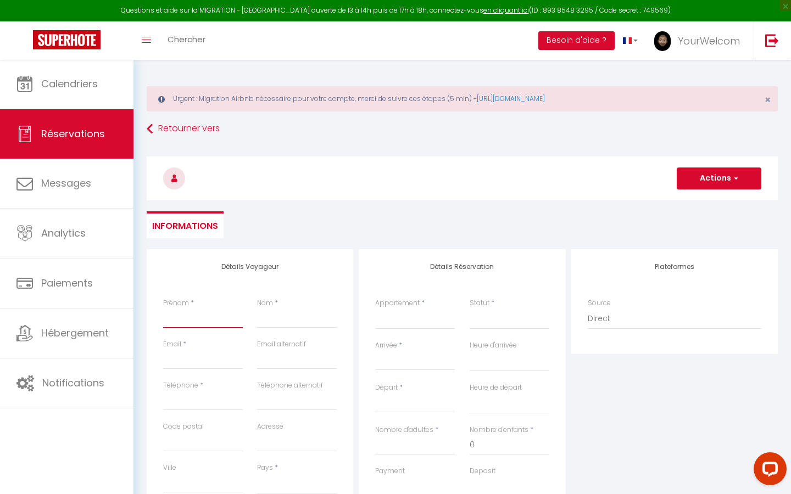
paste input "[EMAIL_ADDRESS][DOMAIN_NAME]"
drag, startPoint x: 180, startPoint y: 316, endPoint x: 267, endPoint y: 320, distance: 87.4
click at [267, 320] on div "Prénom * [EMAIL_ADDRESS][DOMAIN_NAME] Nom *" at bounding box center [250, 318] width 188 height 41
paste input "[EMAIL_ADDRESS][DOMAIN_NAME]"
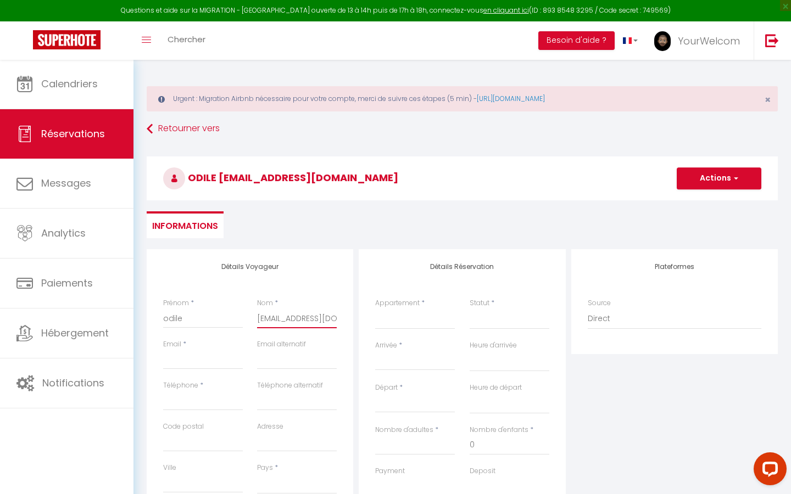
drag, startPoint x: 323, startPoint y: 321, endPoint x: 272, endPoint y: 318, distance: 50.6
click at [272, 318] on input "[EMAIL_ADDRESS][DOMAIN_NAME]" at bounding box center [297, 319] width 80 height 20
drag, startPoint x: 274, startPoint y: 317, endPoint x: 227, endPoint y: 317, distance: 46.7
click at [227, 317] on div "Prénom * odile Nom * odilechambellan" at bounding box center [250, 318] width 188 height 41
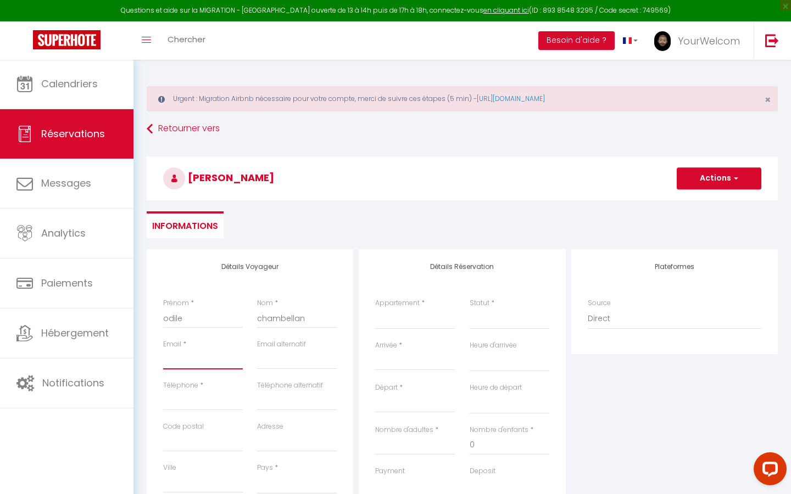
paste input "[EMAIL_ADDRESS][DOMAIN_NAME]"
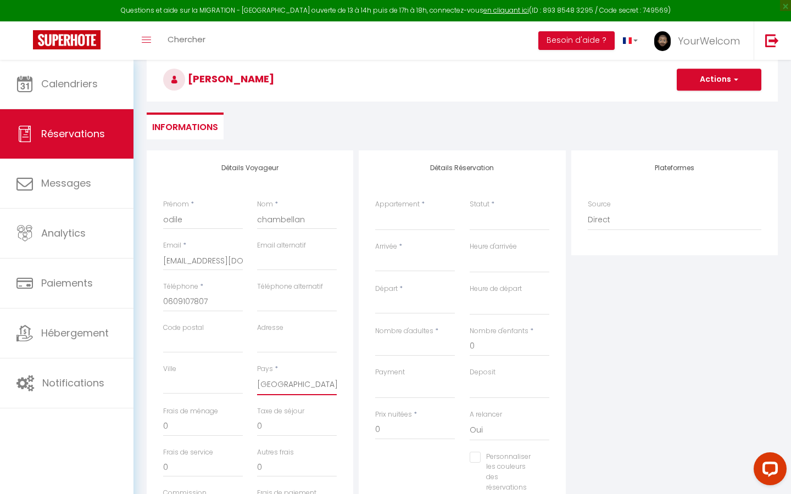
scroll to position [114, 0]
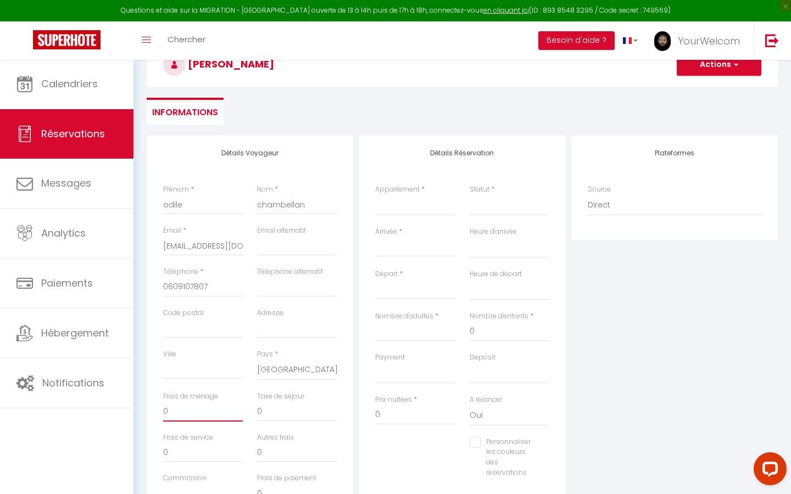
click at [166, 408] on input "0" at bounding box center [203, 412] width 80 height 20
click at [163, 407] on input "0" at bounding box center [203, 412] width 80 height 20
click at [377, 412] on input "0" at bounding box center [415, 415] width 80 height 20
click at [636, 374] on div "Plateformes Source Direct [DOMAIN_NAME] [DOMAIN_NAME] Chalet montagne Expedia G…" at bounding box center [674, 332] width 212 height 393
click at [444, 248] on input "Arrivée" at bounding box center [415, 248] width 80 height 14
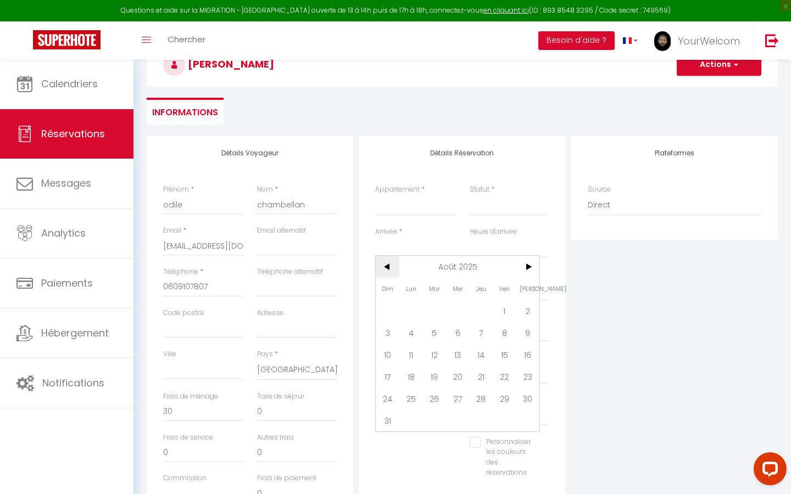
click at [386, 268] on span "<" at bounding box center [388, 267] width 24 height 22
click at [428, 248] on input "Arrivée" at bounding box center [415, 248] width 80 height 14
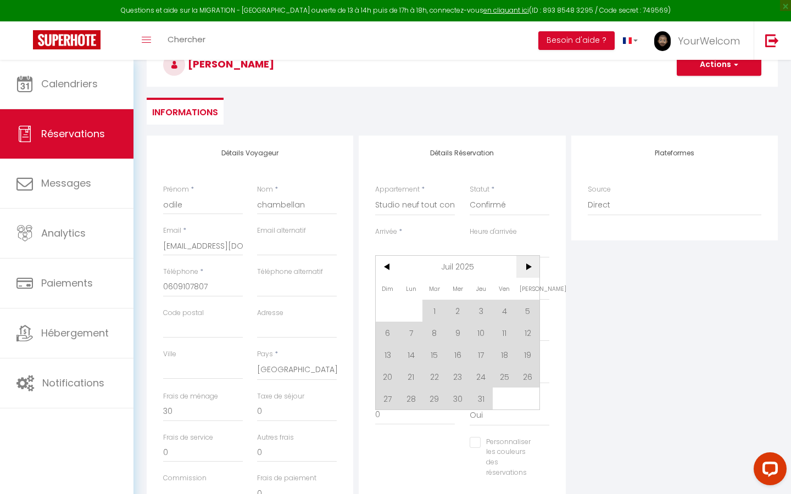
click at [523, 272] on span ">" at bounding box center [528, 267] width 24 height 22
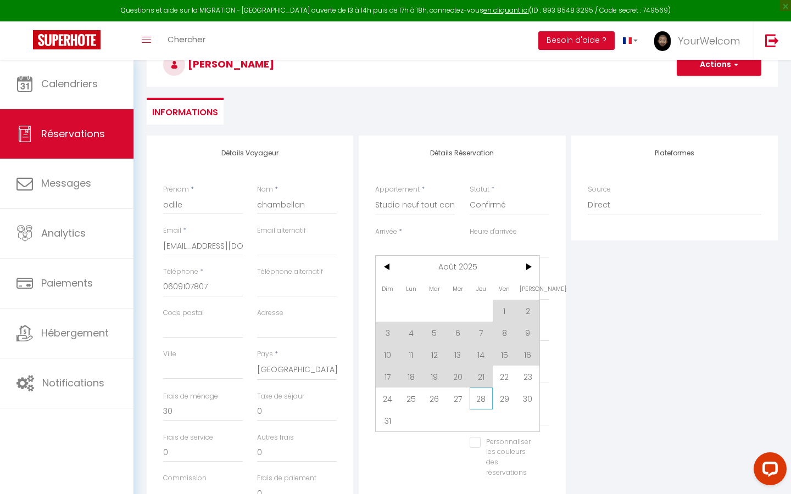
click at [479, 402] on span "28" at bounding box center [481, 399] width 24 height 22
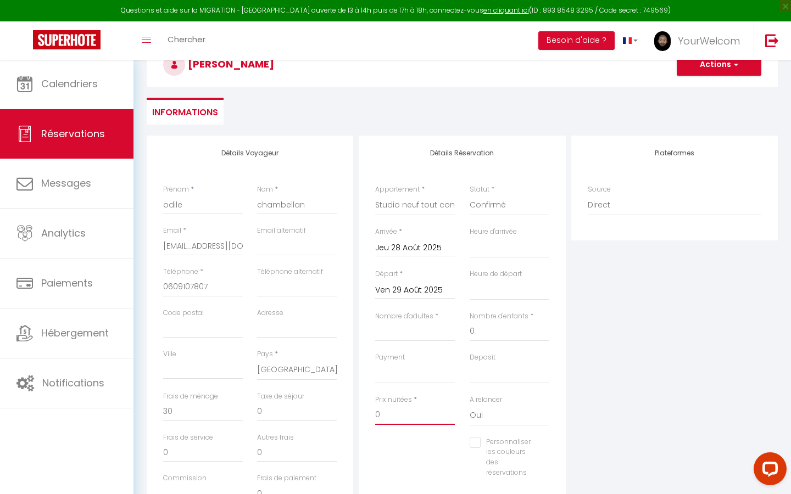
click at [377, 408] on input "0" at bounding box center [415, 415] width 80 height 20
click at [575, 373] on div "Plateformes Source Direct [DOMAIN_NAME] [DOMAIN_NAME] Chalet montagne Expedia G…" at bounding box center [674, 332] width 212 height 393
click at [163, 410] on input "0" at bounding box center [203, 412] width 80 height 20
click at [727, 375] on div "Plateformes Source Direct [DOMAIN_NAME] [DOMAIN_NAME] Chalet montagne Expedia G…" at bounding box center [674, 332] width 212 height 393
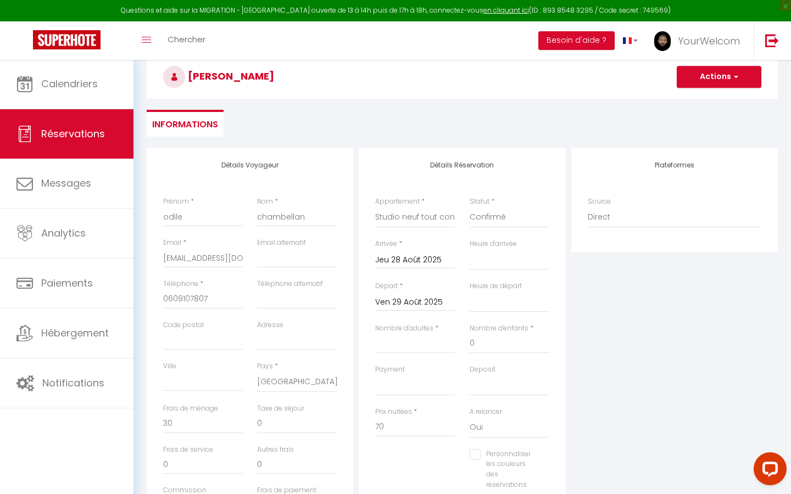
scroll to position [3, 0]
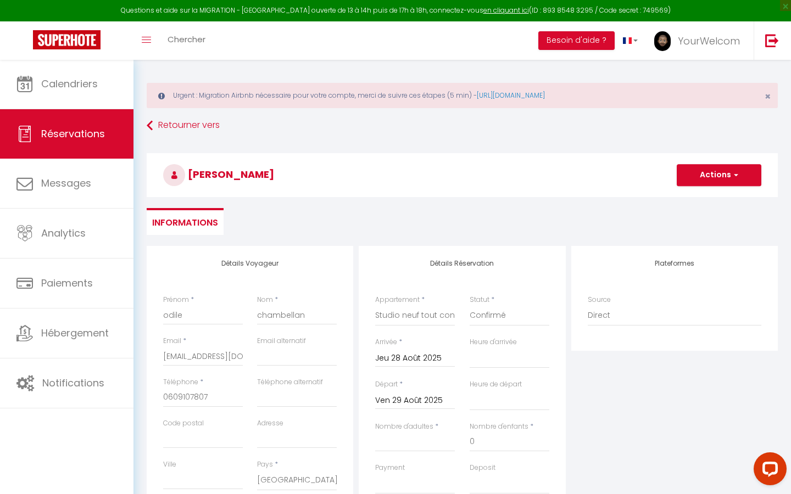
click at [727, 178] on button "Actions" at bounding box center [718, 175] width 85 height 22
click at [702, 198] on link "Enregistrer" at bounding box center [707, 199] width 87 height 14
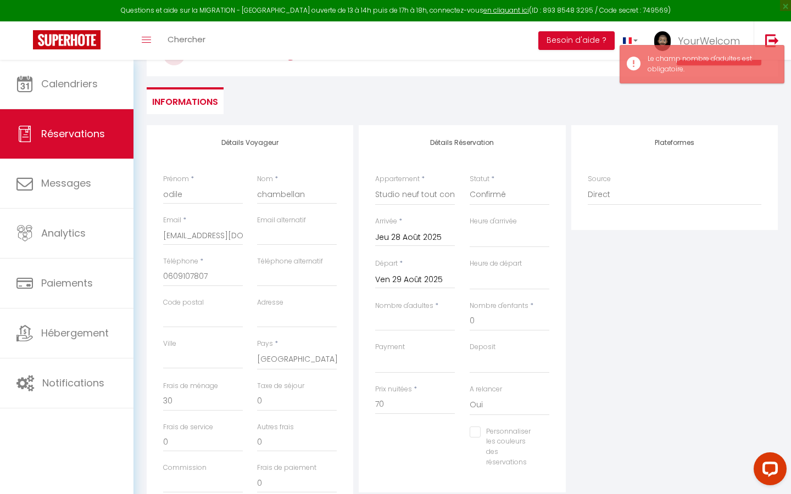
scroll to position [125, 0]
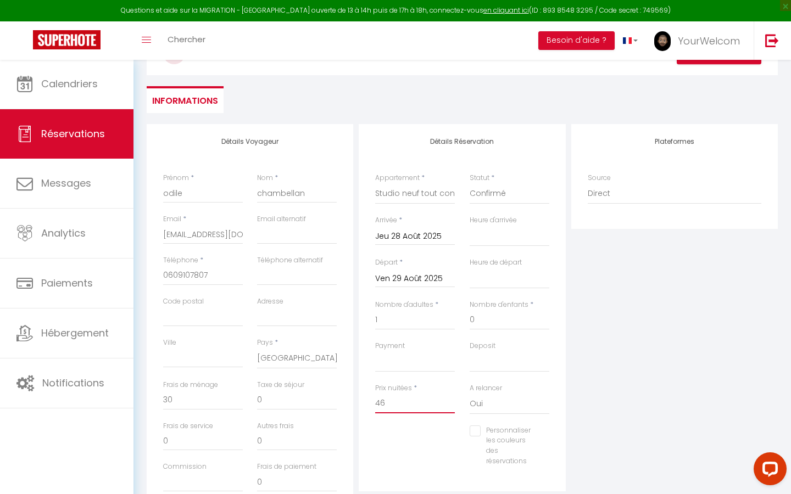
drag, startPoint x: 393, startPoint y: 401, endPoint x: 374, endPoint y: 401, distance: 19.2
click at [374, 401] on div "Prix nuitées * 46" at bounding box center [415, 404] width 94 height 42
click at [642, 399] on div "Plateformes Source Direct [DOMAIN_NAME] [DOMAIN_NAME] Chalet montagne Expedia G…" at bounding box center [674, 320] width 212 height 393
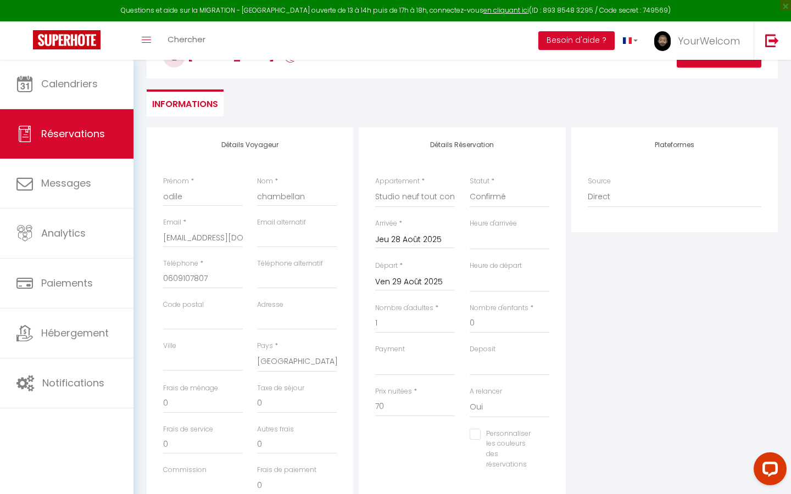
scroll to position [134, 0]
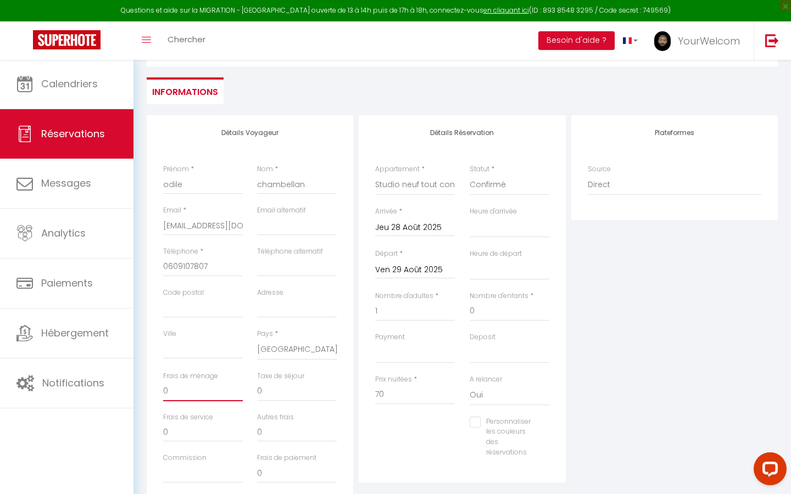
click at [165, 385] on input "0" at bounding box center [203, 392] width 80 height 20
click at [649, 328] on div "Plateformes Source Direct [DOMAIN_NAME] [DOMAIN_NAME] Chalet montagne Expedia G…" at bounding box center [674, 311] width 212 height 393
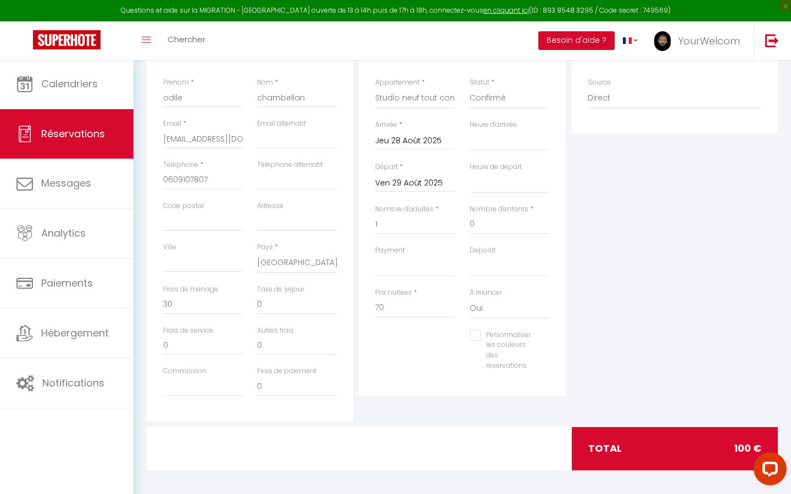
scroll to position [220, 0]
drag, startPoint x: 388, startPoint y: 308, endPoint x: 372, endPoint y: 308, distance: 16.5
click at [372, 308] on div "Prix nuitées * 70" at bounding box center [415, 309] width 94 height 42
drag, startPoint x: 177, startPoint y: 303, endPoint x: 156, endPoint y: 303, distance: 20.9
click at [156, 303] on div "Frais de ménage 0" at bounding box center [203, 305] width 94 height 41
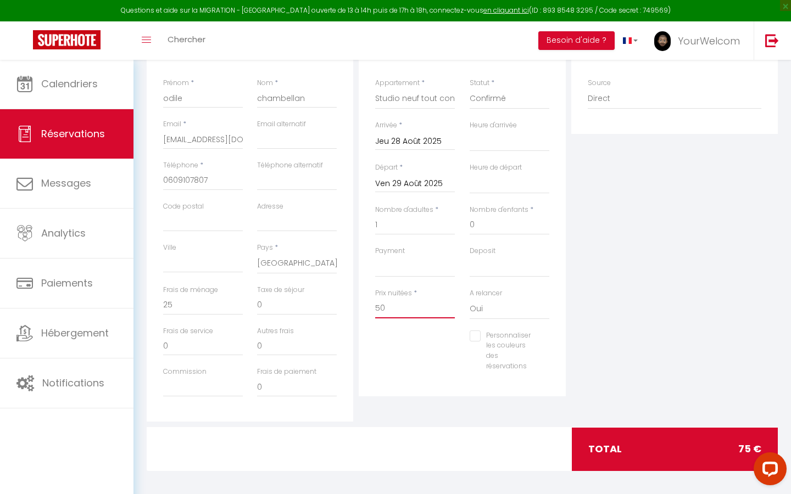
click at [386, 310] on input "50" at bounding box center [415, 309] width 80 height 20
click at [701, 233] on div "Plateformes Source Direct [DOMAIN_NAME] [DOMAIN_NAME] Chalet montagne Expedia G…" at bounding box center [674, 225] width 212 height 393
click at [185, 303] on input "0" at bounding box center [203, 305] width 80 height 20
click at [664, 254] on div "Plateformes Source Direct [DOMAIN_NAME] [DOMAIN_NAME] Chalet montagne Expedia G…" at bounding box center [674, 225] width 212 height 393
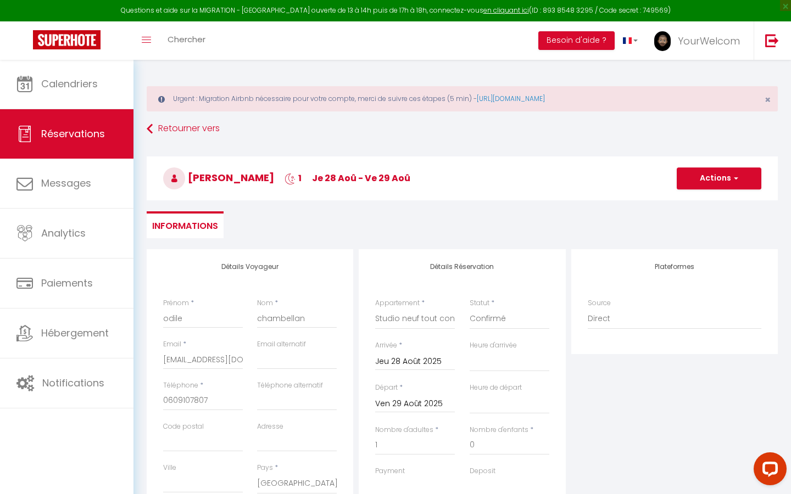
scroll to position [0, 0]
click at [713, 173] on button "Actions" at bounding box center [718, 178] width 85 height 22
click at [693, 202] on link "Enregistrer" at bounding box center [707, 202] width 87 height 14
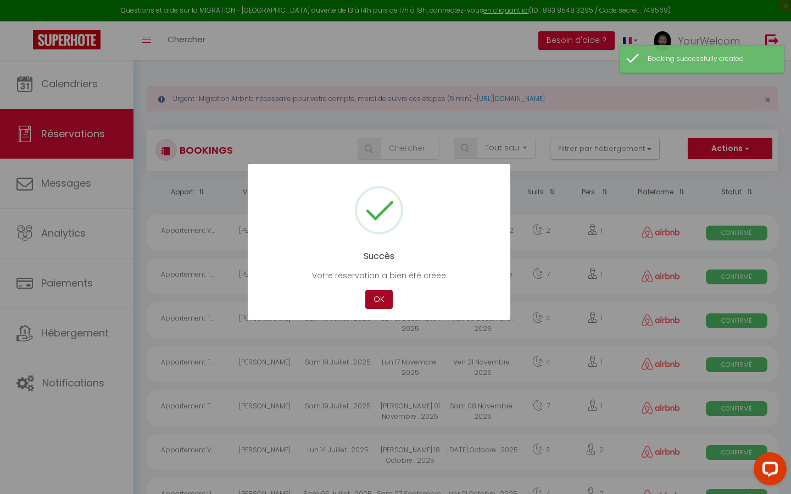
click at [387, 303] on button "OK" at bounding box center [378, 299] width 27 height 19
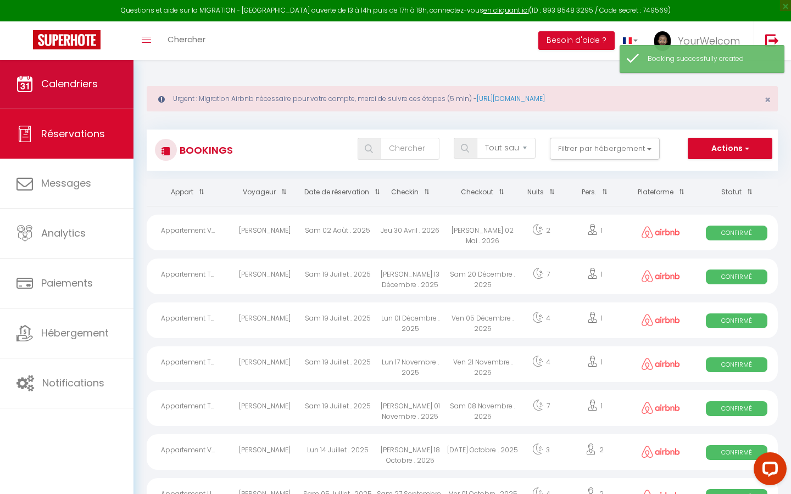
click at [72, 91] on span "Calendriers" at bounding box center [69, 84] width 57 height 14
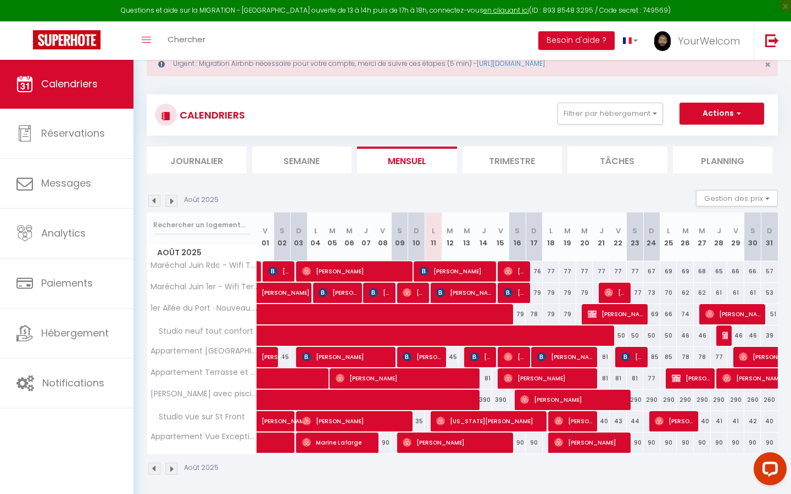
scroll to position [38, 0]
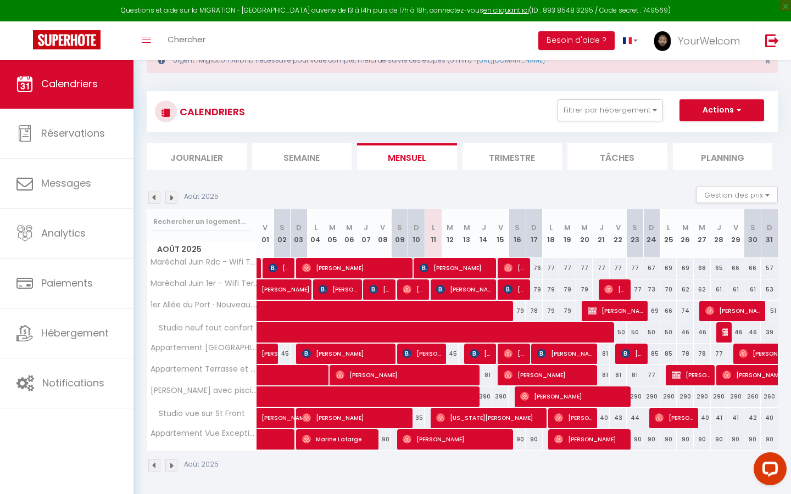
click at [615, 308] on span "[PERSON_NAME]" at bounding box center [615, 310] width 57 height 21
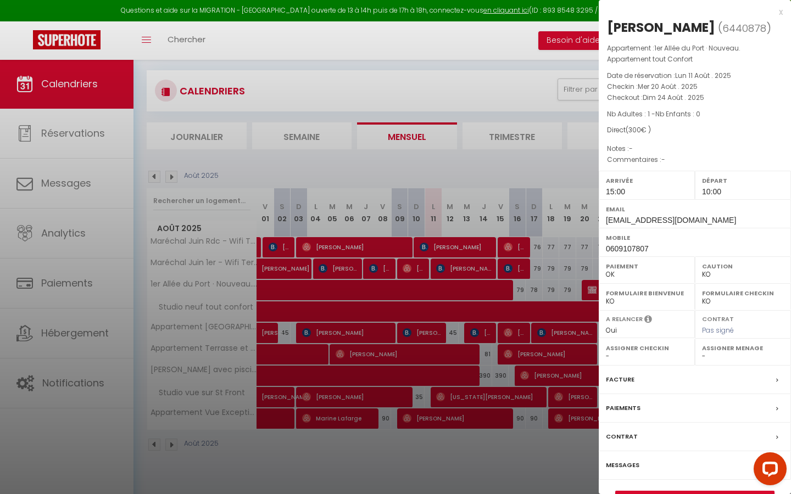
scroll to position [59, 0]
click at [630, 435] on label "Contrat" at bounding box center [622, 437] width 32 height 12
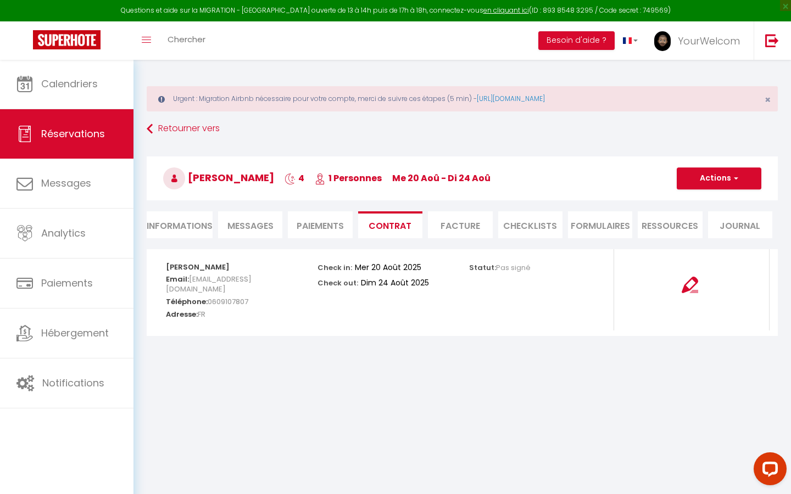
click at [199, 229] on li "Informations" at bounding box center [180, 224] width 66 height 27
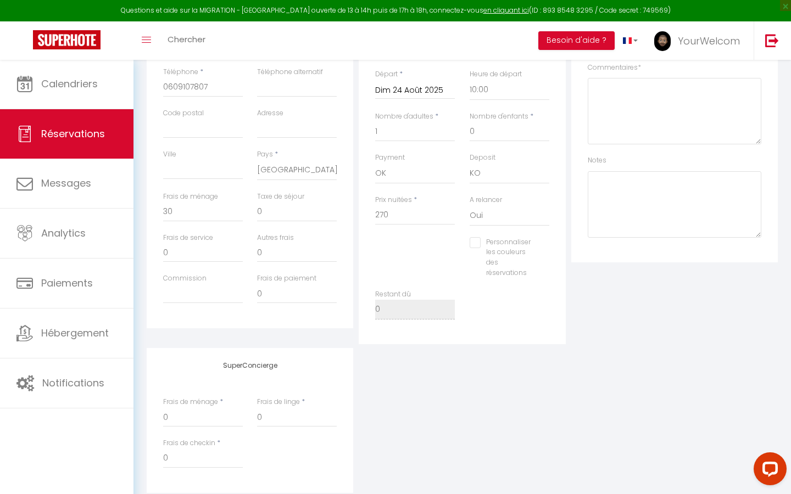
scroll to position [326, 0]
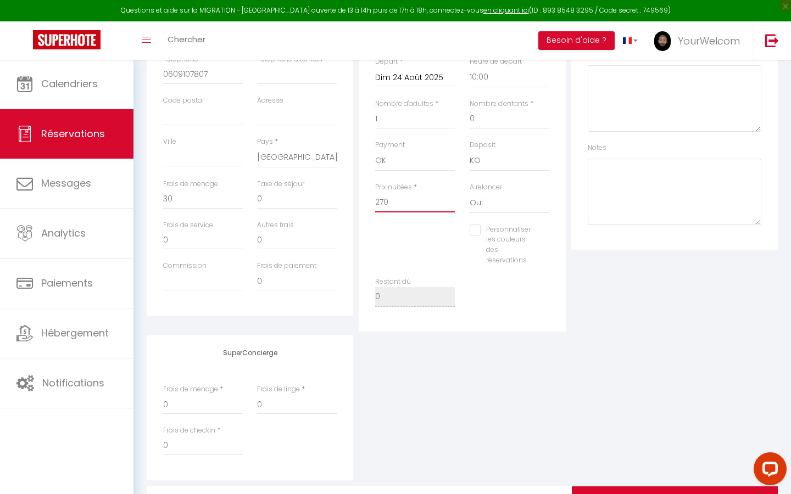
click at [385, 200] on input "270" at bounding box center [415, 203] width 80 height 20
click at [625, 299] on div "Plateformes Source Direct [DOMAIN_NAME] [DOMAIN_NAME] Chalet montagne Expedia G…" at bounding box center [674, 127] width 212 height 408
click at [181, 198] on input "0" at bounding box center [203, 199] width 80 height 20
click at [612, 315] on div "Plateformes Source Direct [DOMAIN_NAME] [DOMAIN_NAME] Chalet montagne Expedia G…" at bounding box center [674, 127] width 212 height 408
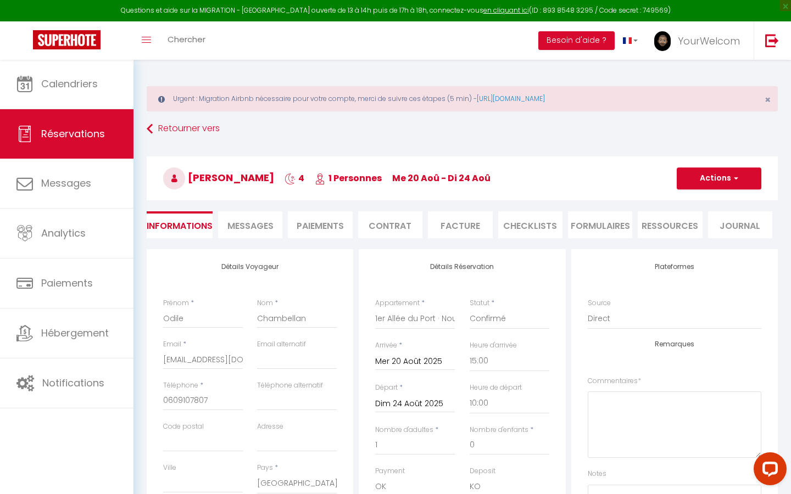
scroll to position [0, 0]
click at [705, 182] on button "Actions" at bounding box center [718, 178] width 85 height 22
click at [698, 201] on link "Enregistrer" at bounding box center [707, 202] width 87 height 14
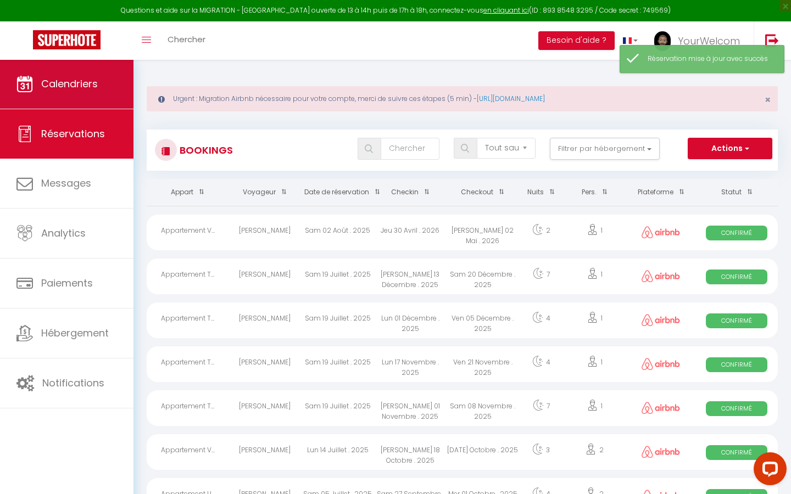
click at [79, 96] on link "Calendriers" at bounding box center [66, 83] width 133 height 49
